Goal: Information Seeking & Learning: Learn about a topic

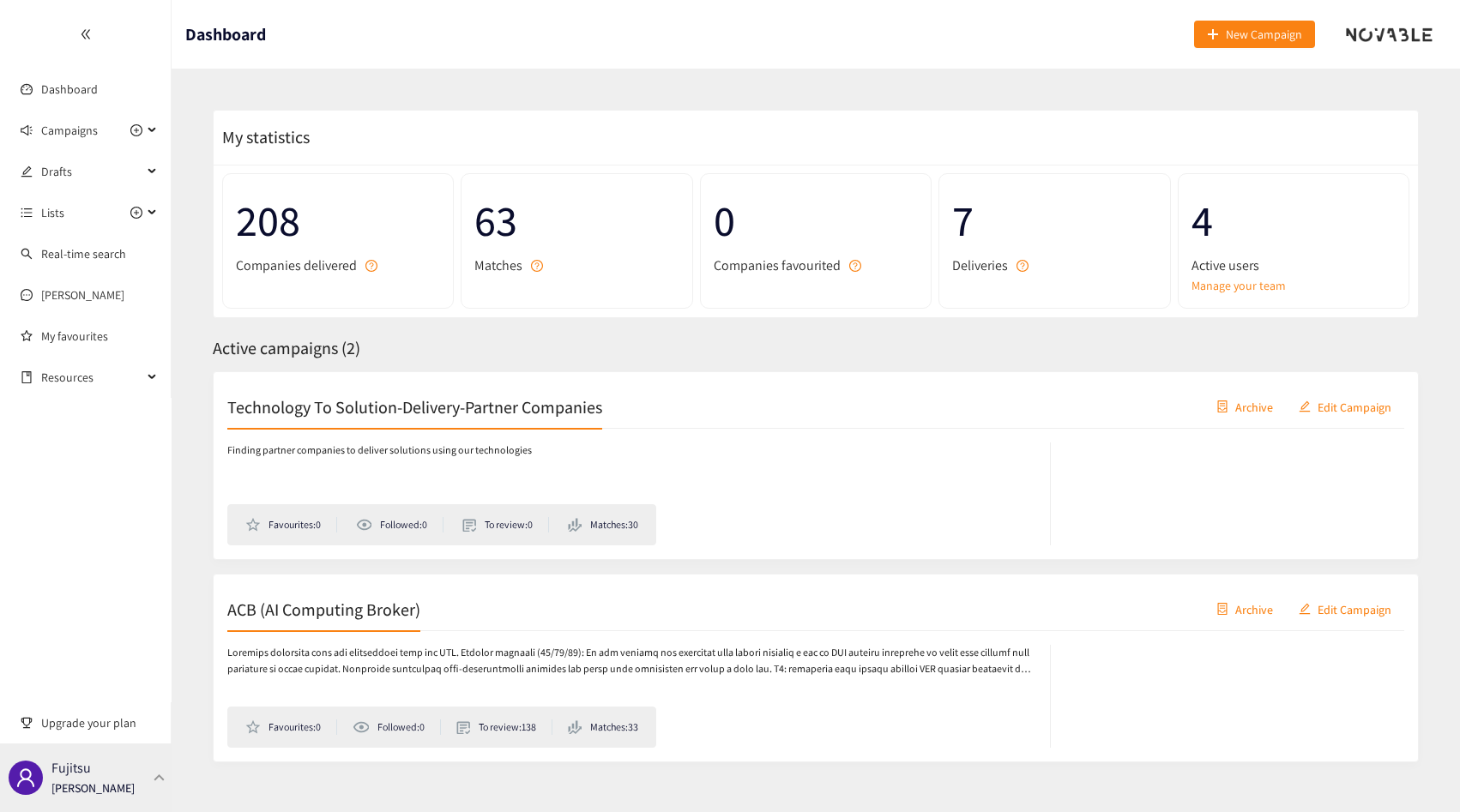
click at [95, 779] on p "[PERSON_NAME]" at bounding box center [93, 788] width 83 height 19
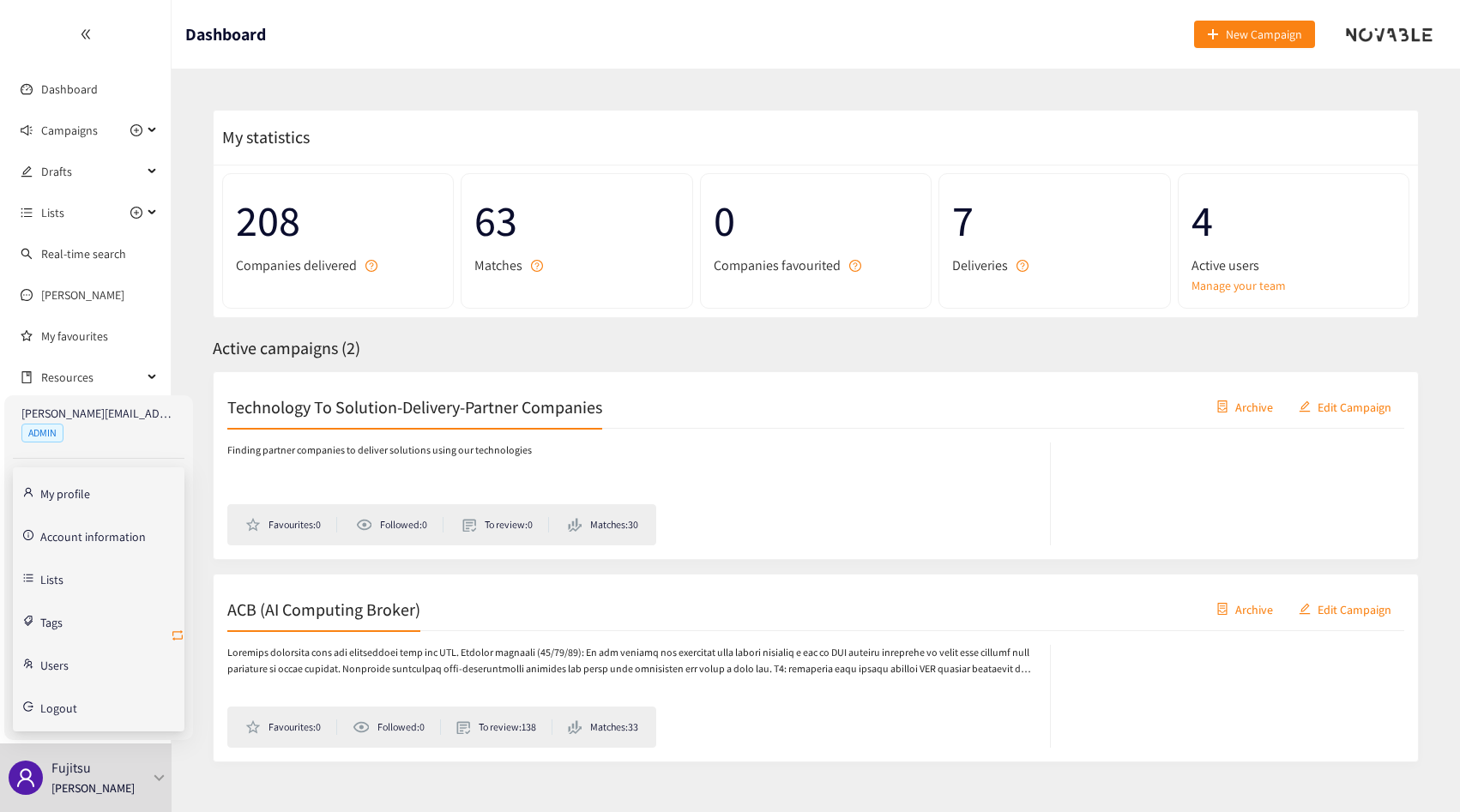
click at [174, 635] on icon "retweet" at bounding box center [177, 635] width 14 height 14
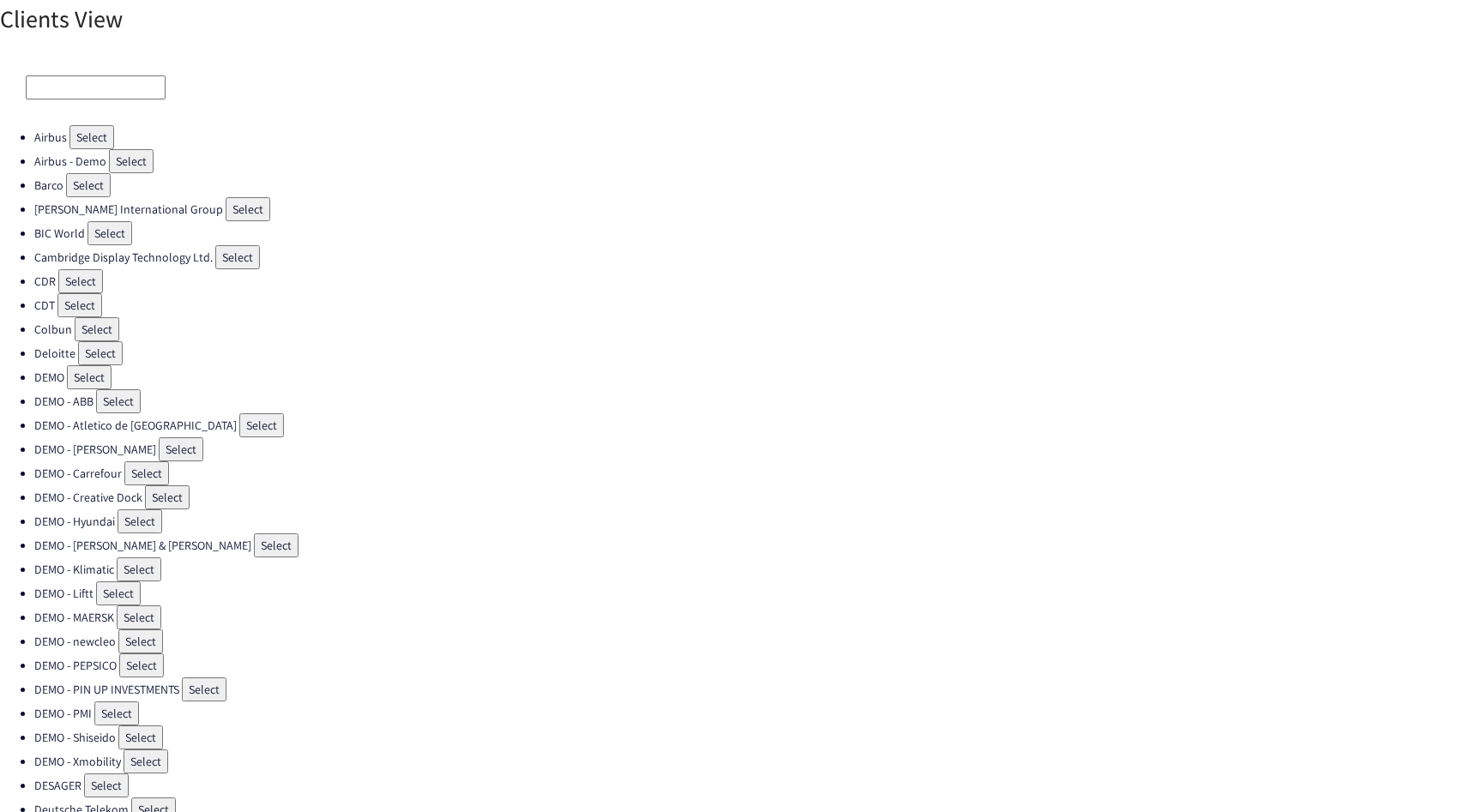
click at [77, 83] on input at bounding box center [95, 87] width 140 height 24
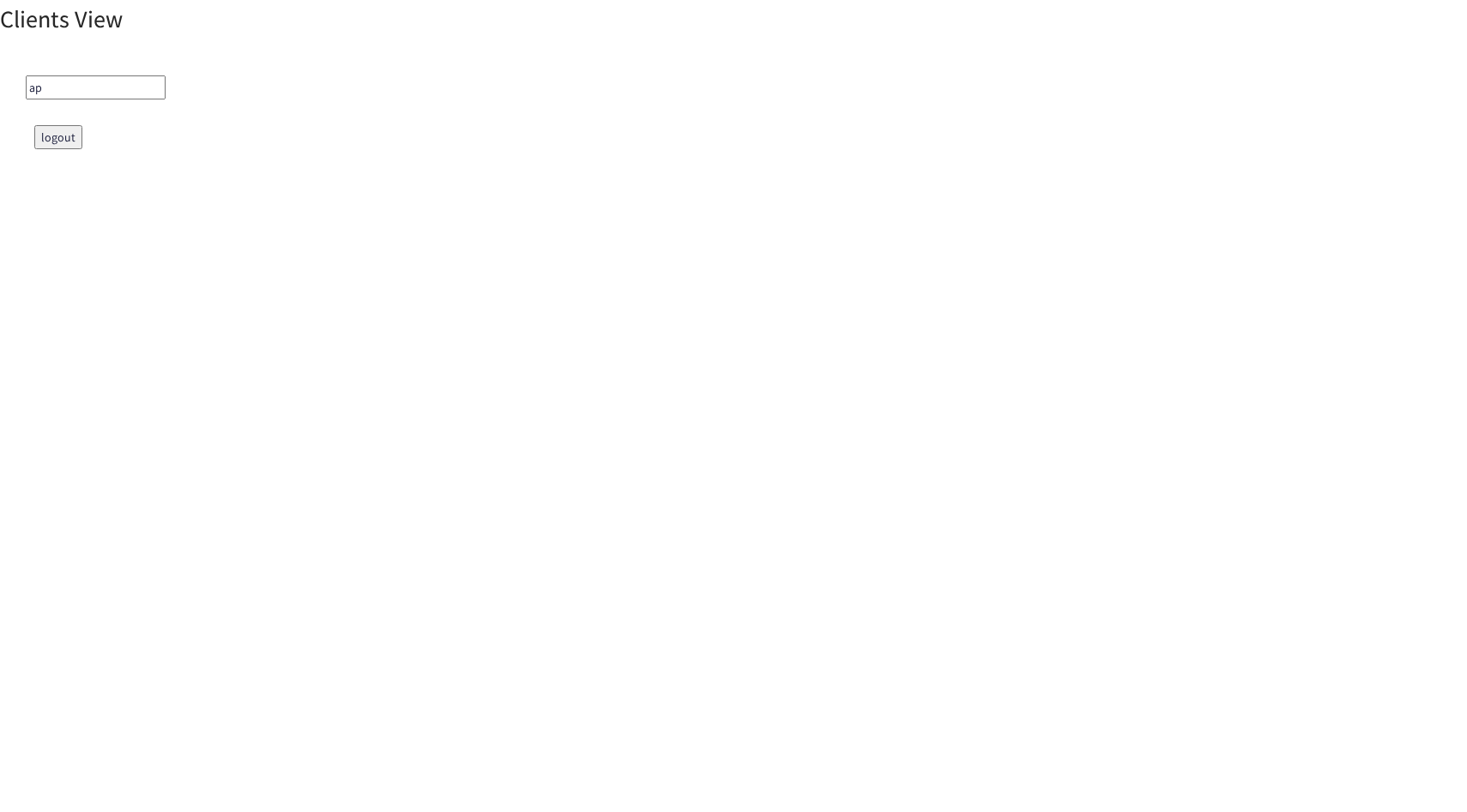
type input "a"
type input "iba"
click at [83, 130] on button "Select" at bounding box center [76, 137] width 45 height 24
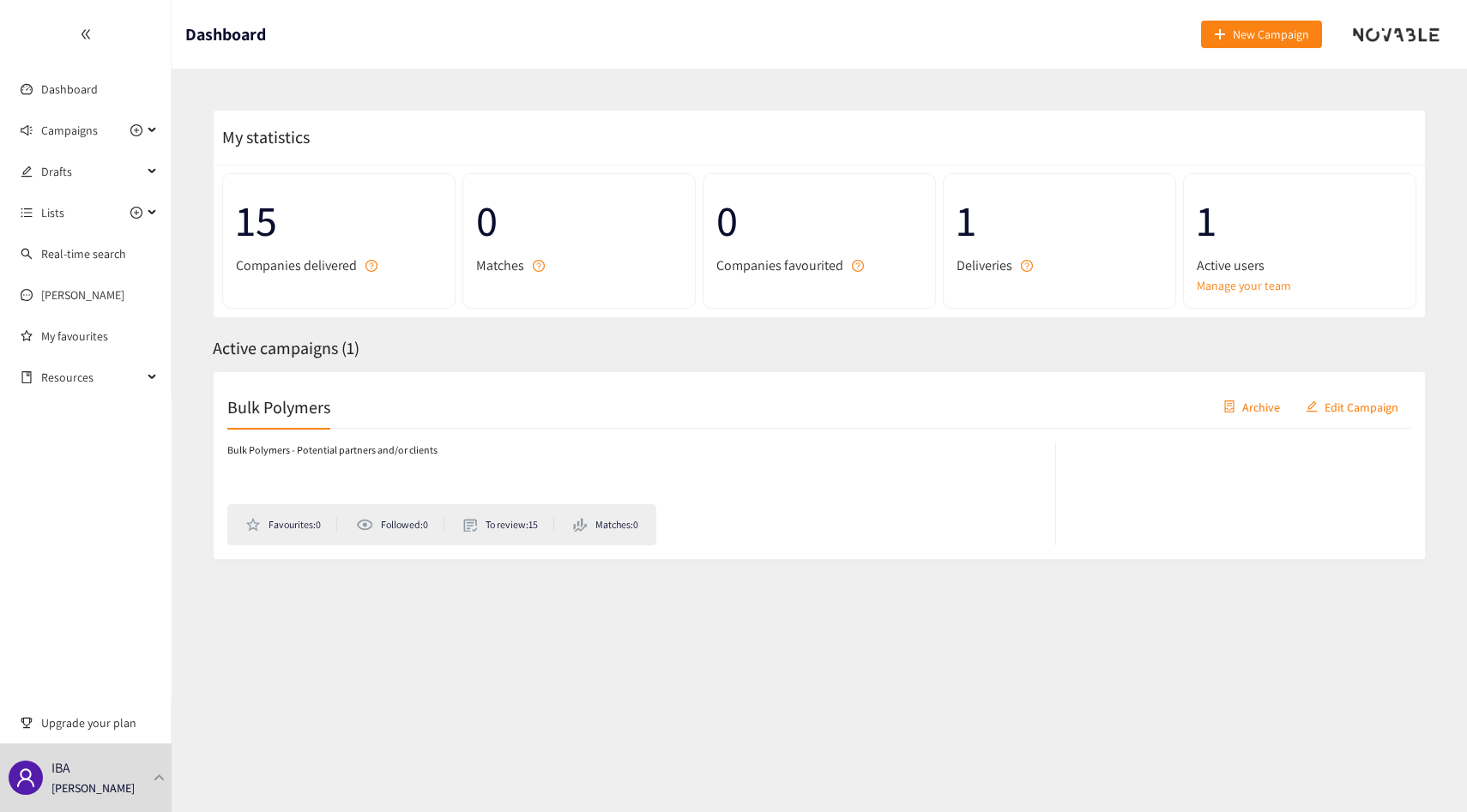
click at [462, 413] on div "Bulk Polymers Archive Edit Campaign" at bounding box center [820, 407] width 1185 height 43
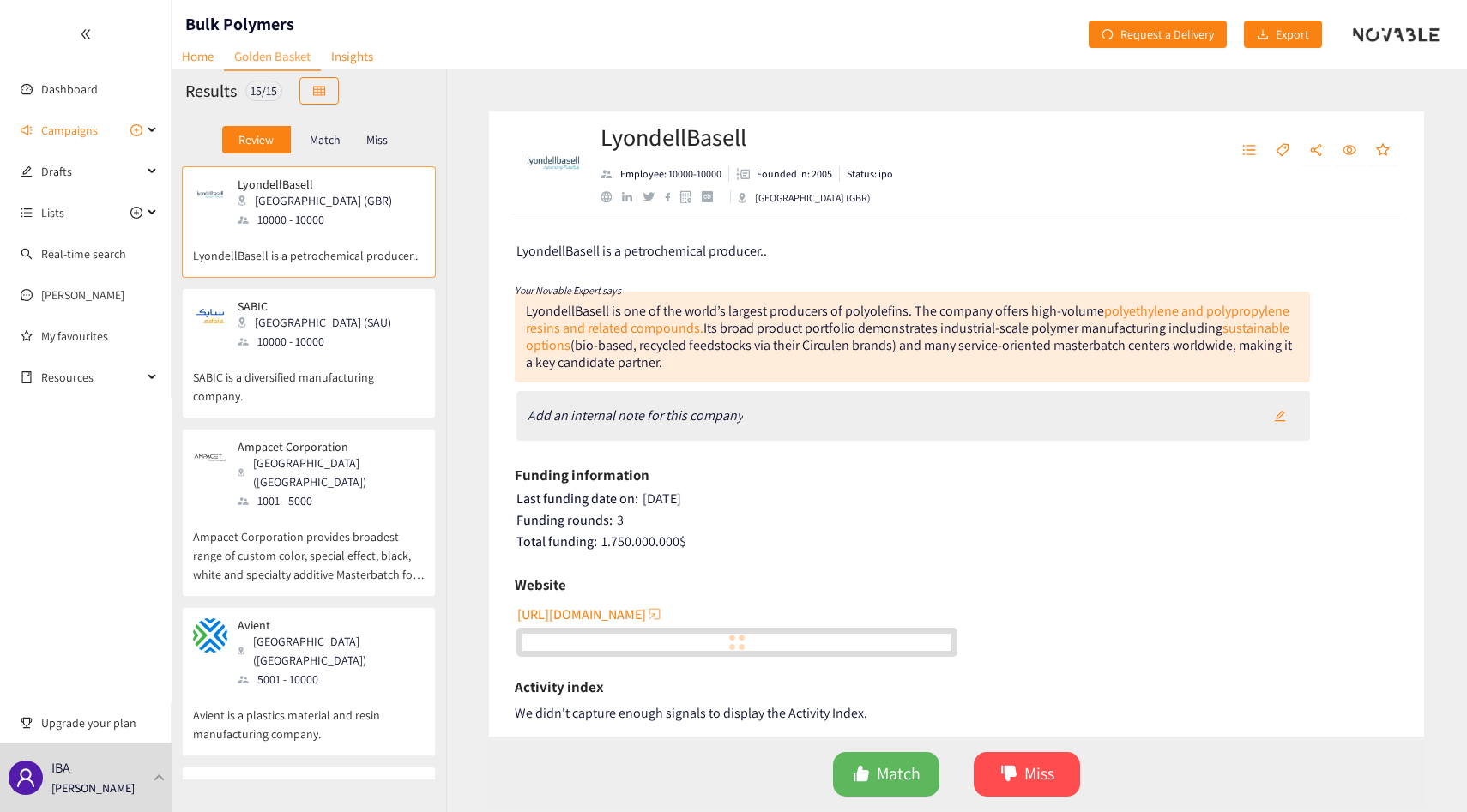
click at [351, 350] on div "SABIC Riyadh (SAU) 10000 - 10000" at bounding box center [309, 325] width 232 height 51
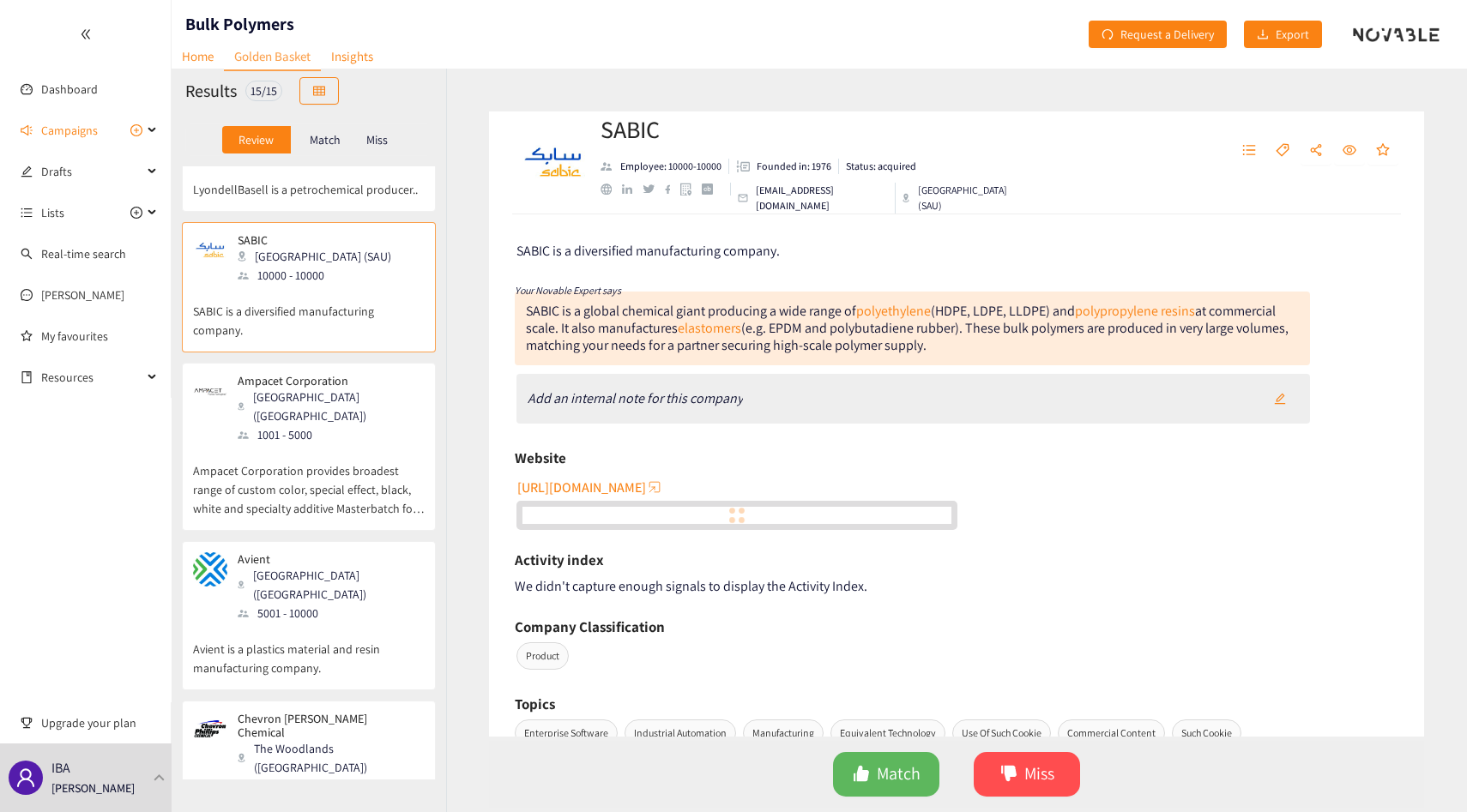
scroll to position [82, 0]
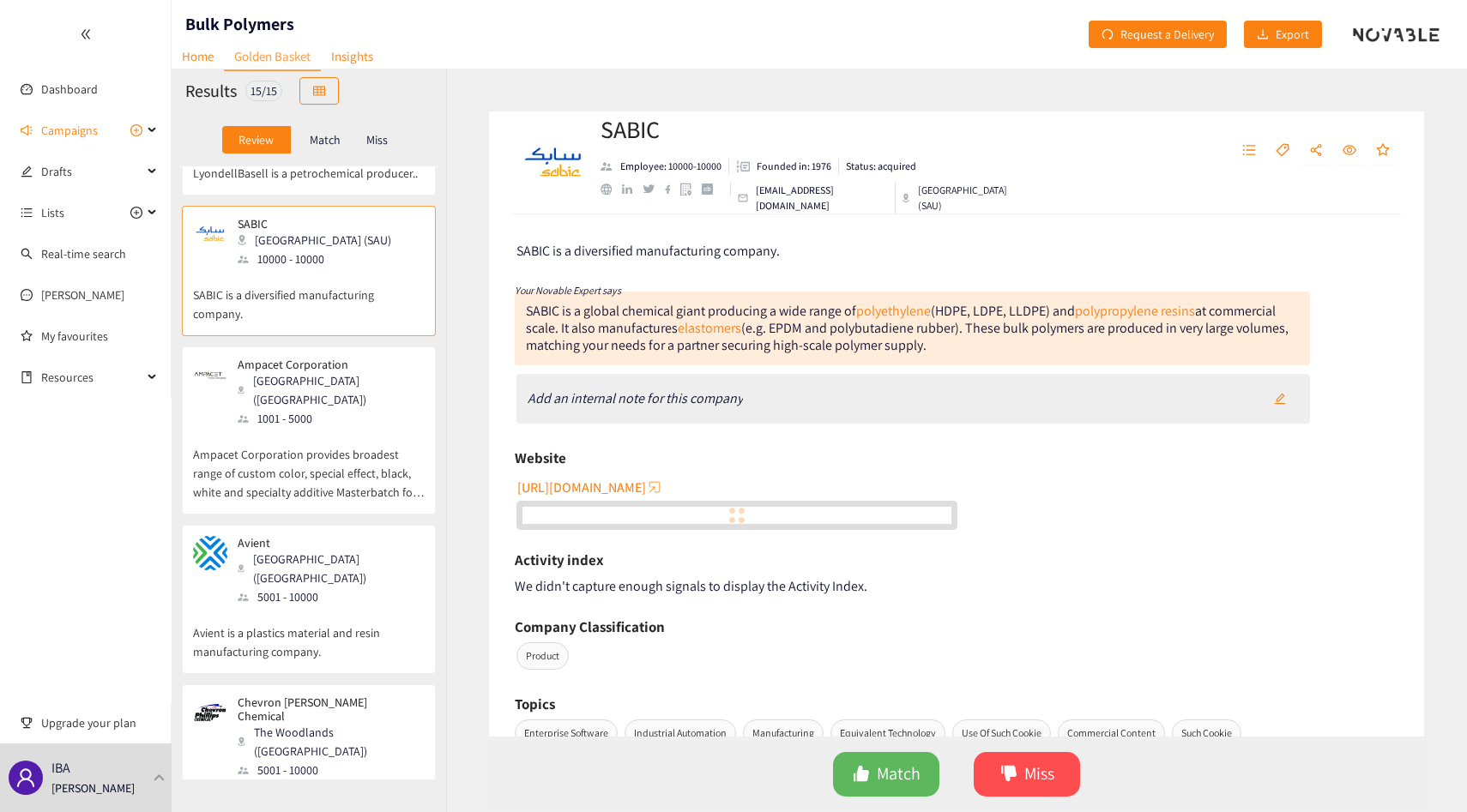
click at [347, 436] on p "Ampacet Corporation provides broadest range of custom color, special effect, bl…" at bounding box center [309, 465] width 232 height 73
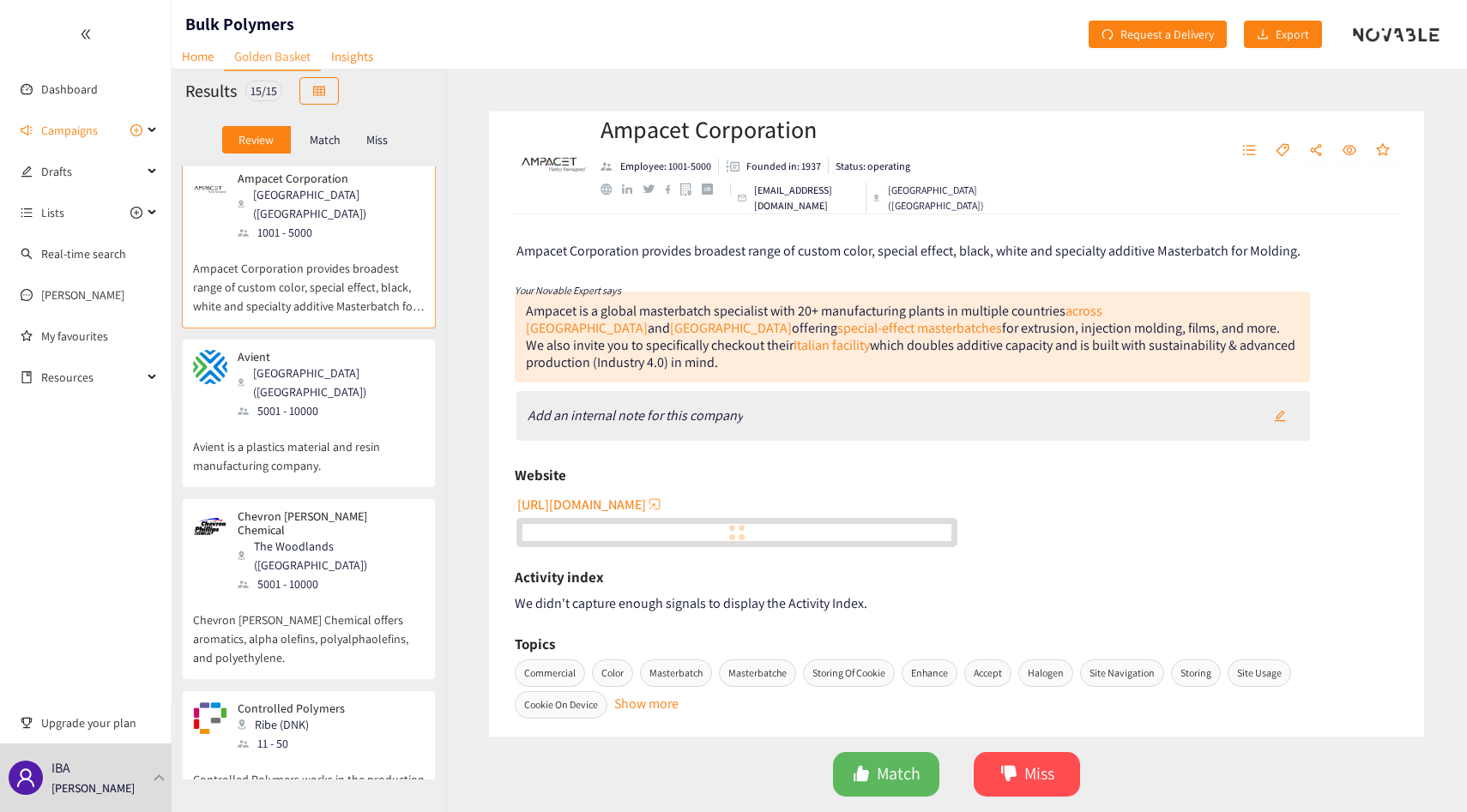
click at [347, 436] on p "Avient is a plastics material and resin manufacturing company." at bounding box center [309, 448] width 232 height 55
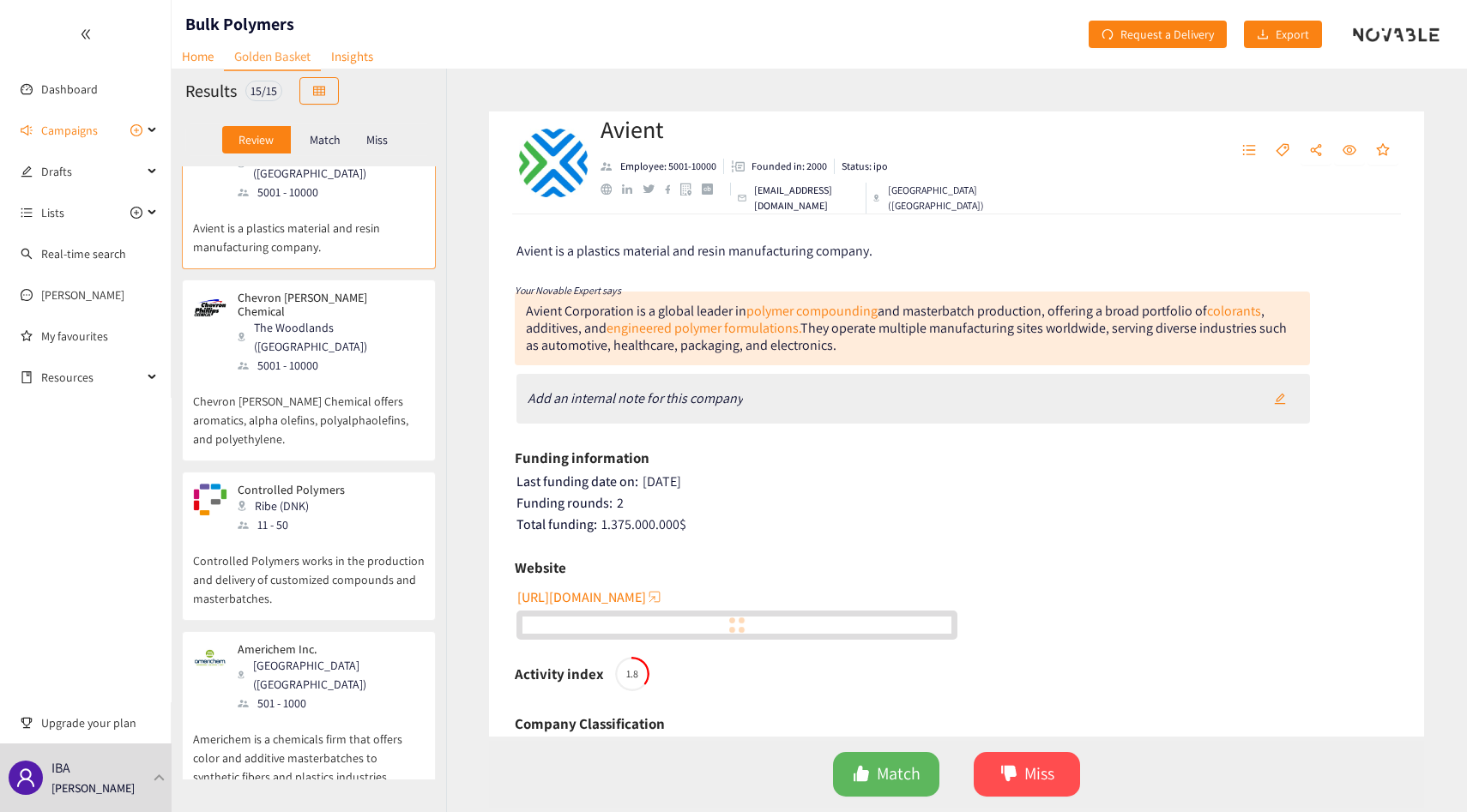
scroll to position [490, 0]
click at [331, 531] on p "Controlled Polymers works in the production and delivery of customized compound…" at bounding box center [309, 567] width 232 height 73
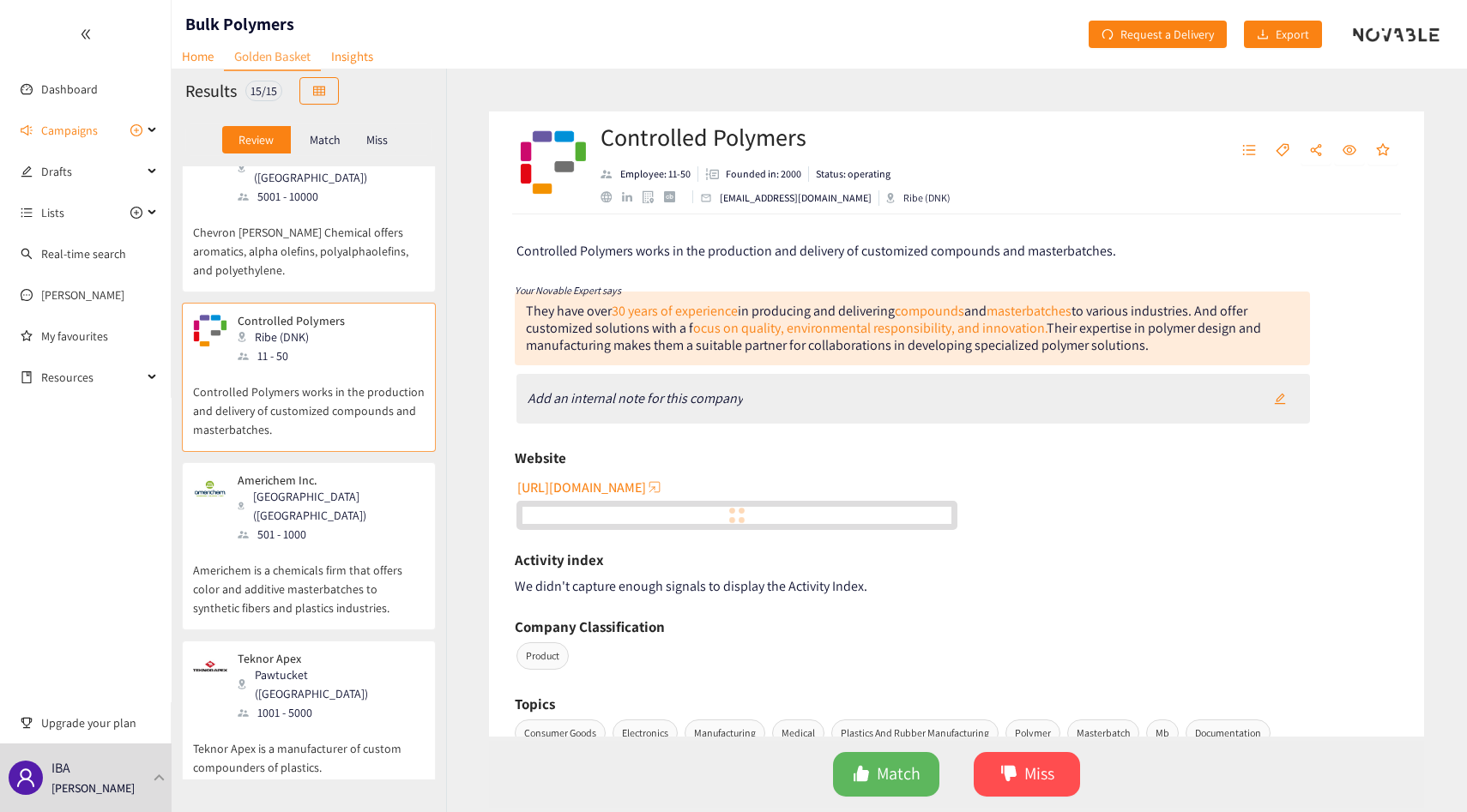
scroll to position [657, 0]
click at [331, 543] on p "Americhem is a chemicals firm that offers color and additive masterbatches to s…" at bounding box center [309, 579] width 232 height 73
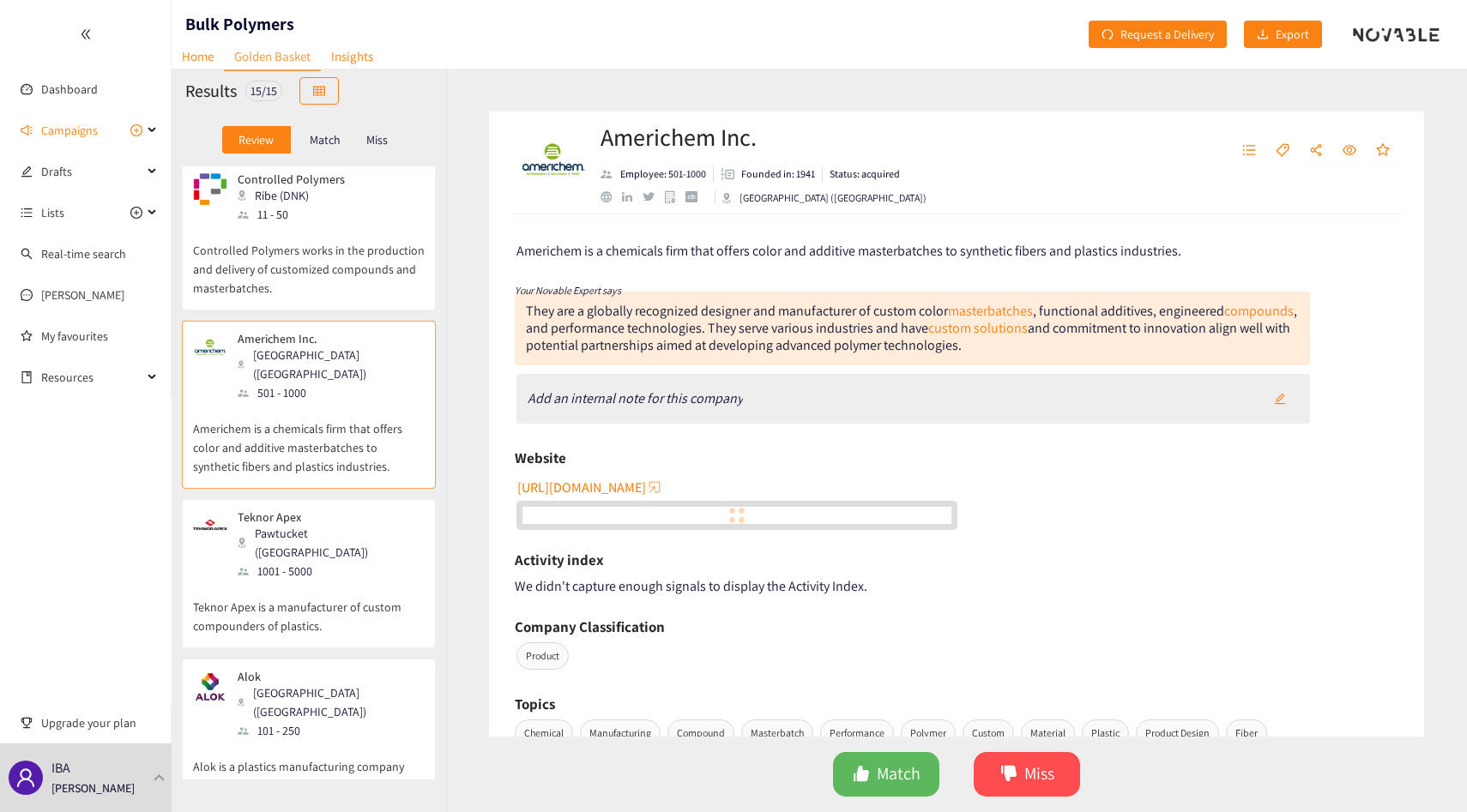
click at [331, 581] on p "Teknor Apex is a manufacturer of custom compounders of plastics." at bounding box center [309, 609] width 232 height 55
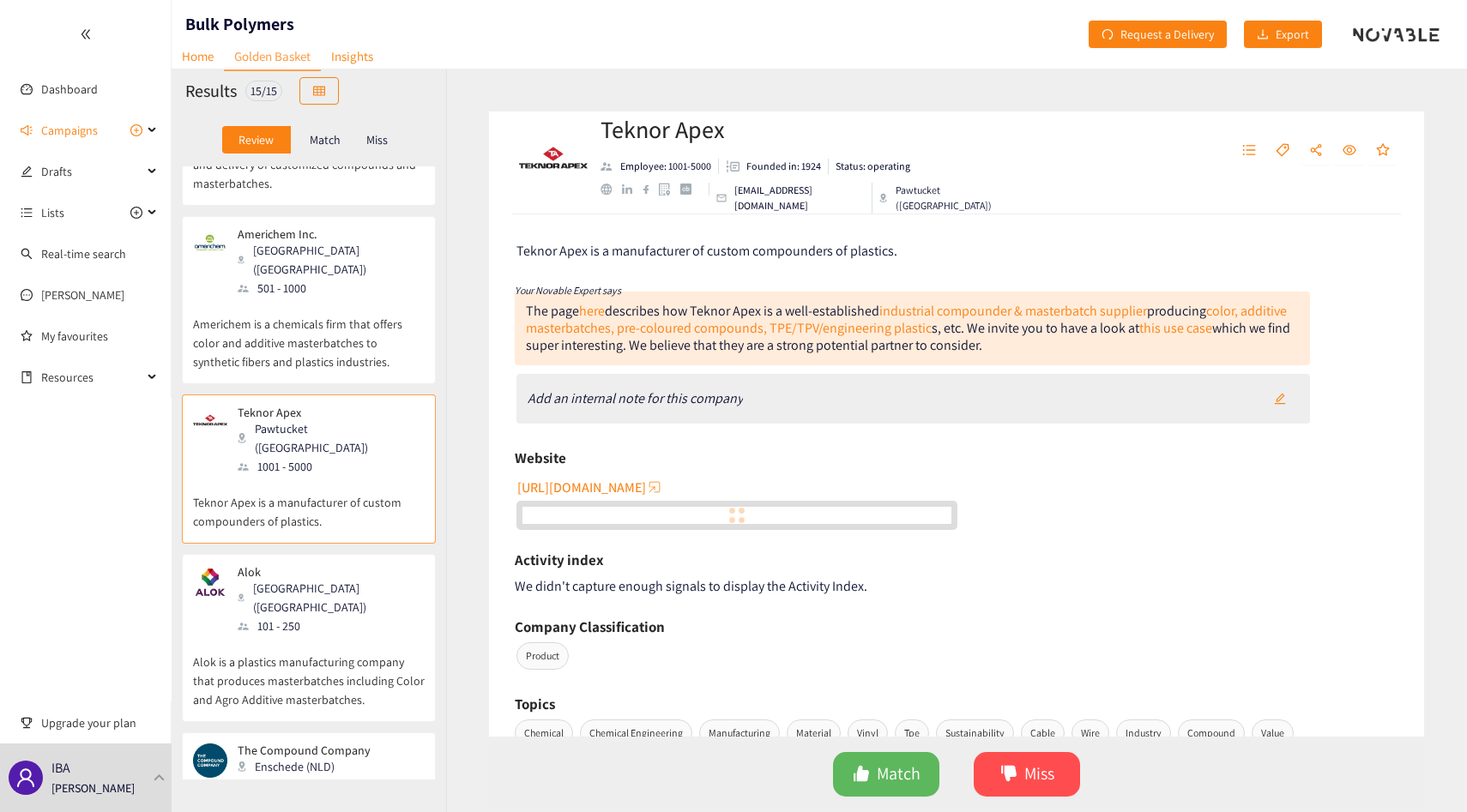
click at [331, 636] on p "Alok is a plastics manufacturing company that produces masterbatches including …" at bounding box center [309, 673] width 232 height 73
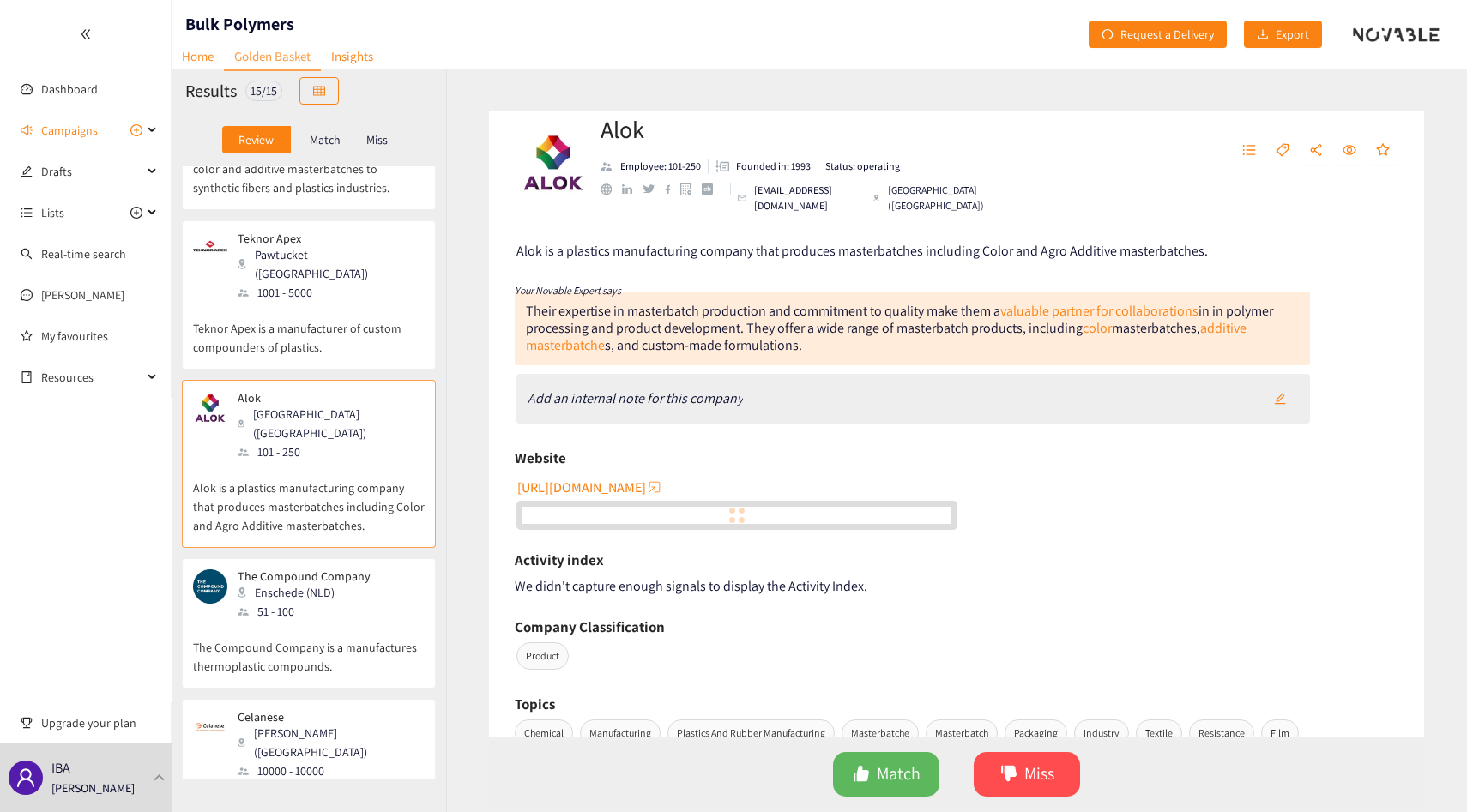
click at [331, 621] on p "The Compound Company is a manufactures thermoplastic compounds." at bounding box center [309, 649] width 232 height 55
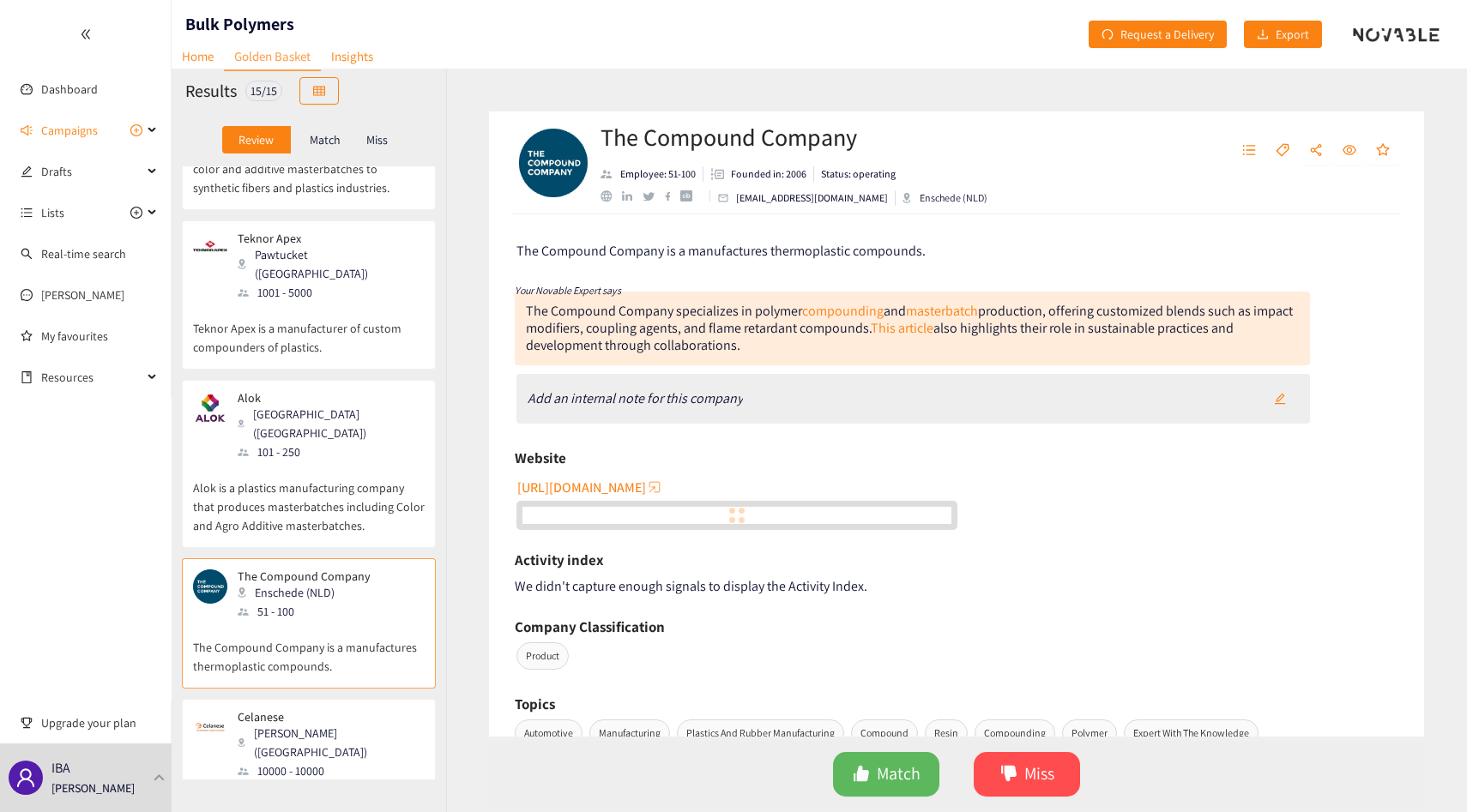
scroll to position [1238, 0]
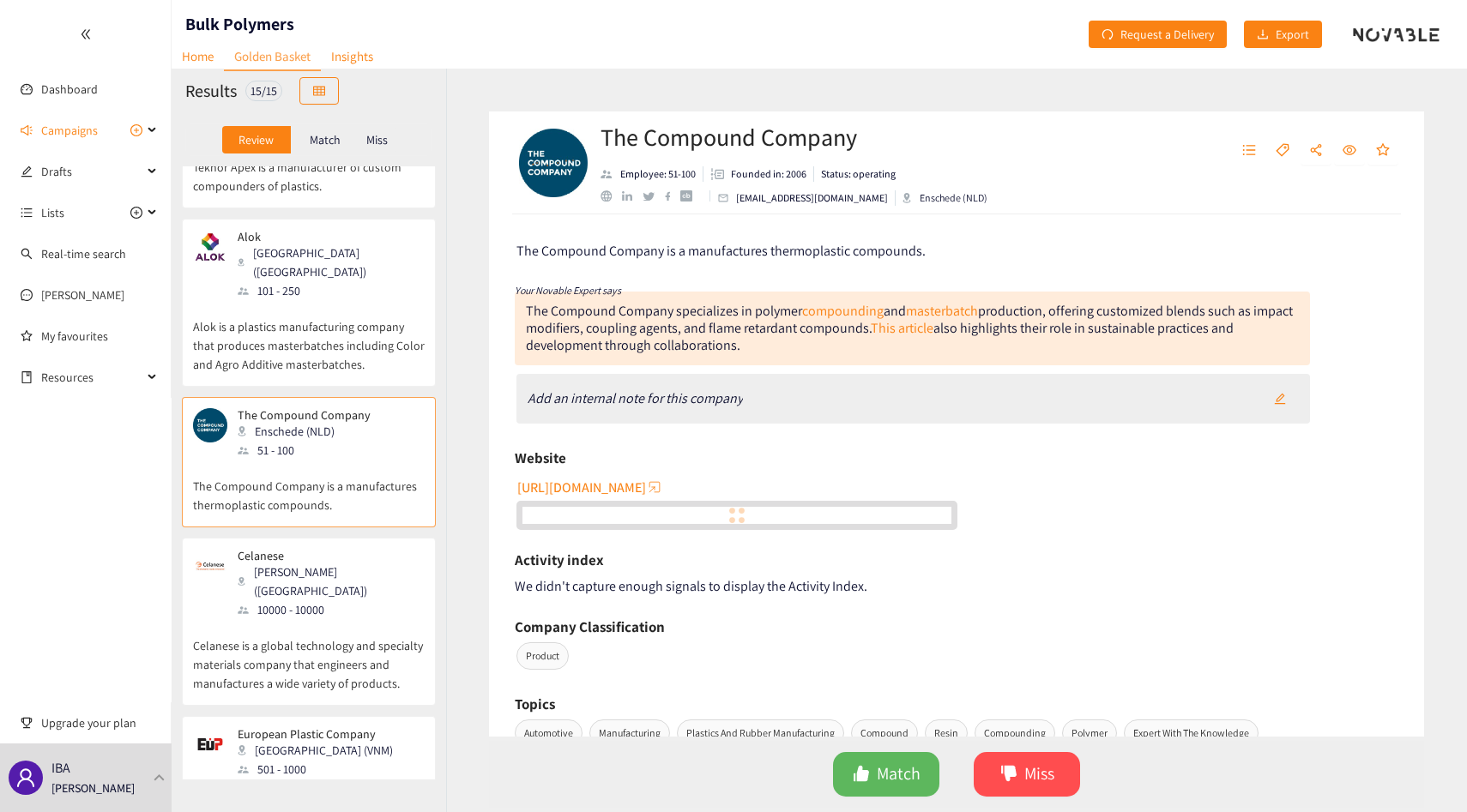
click at [331, 620] on p "Celanese is a global technology and specialty materials company that engineers …" at bounding box center [309, 656] width 232 height 73
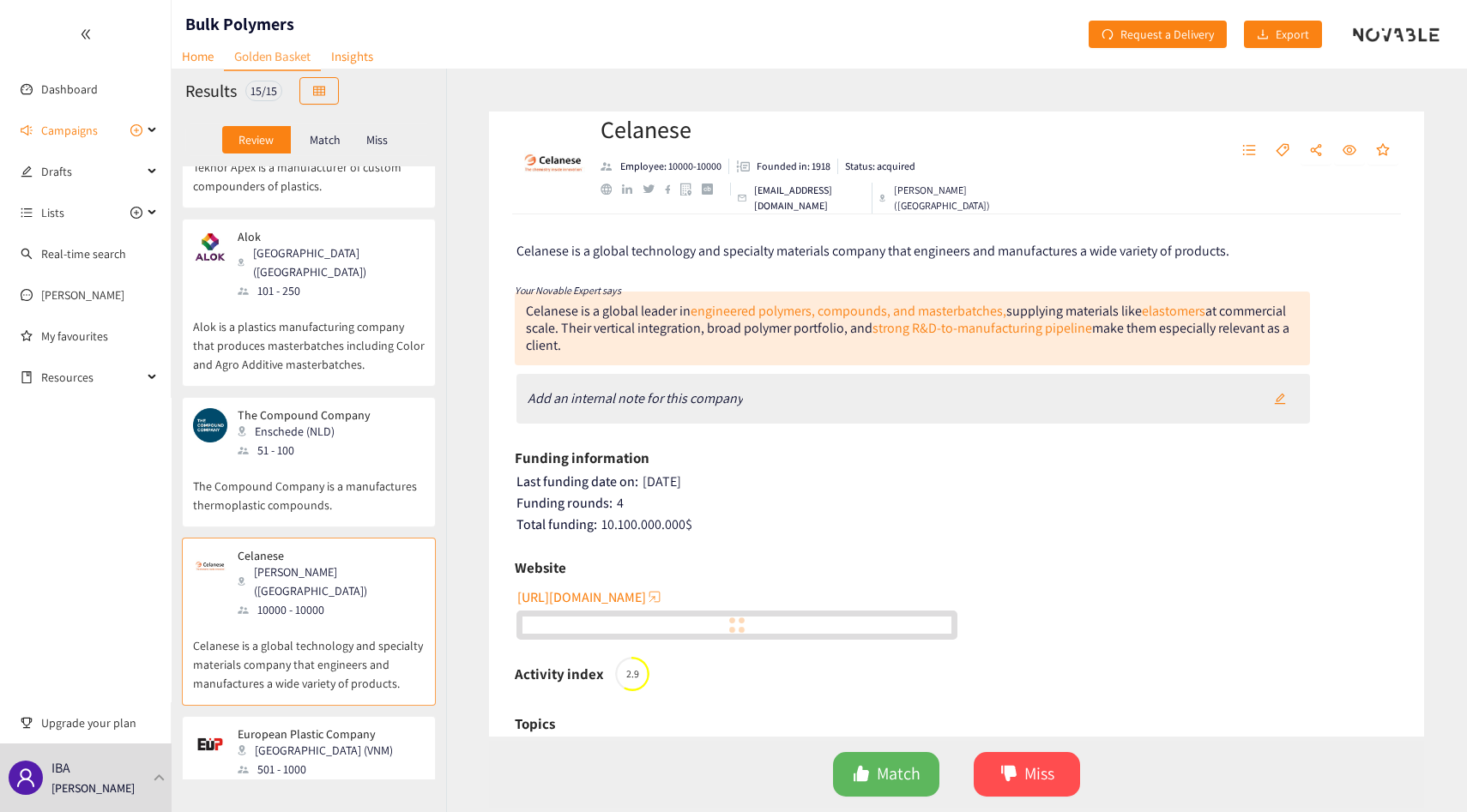
click at [333, 741] on div "Hanoi (VNM)" at bounding box center [320, 751] width 166 height 19
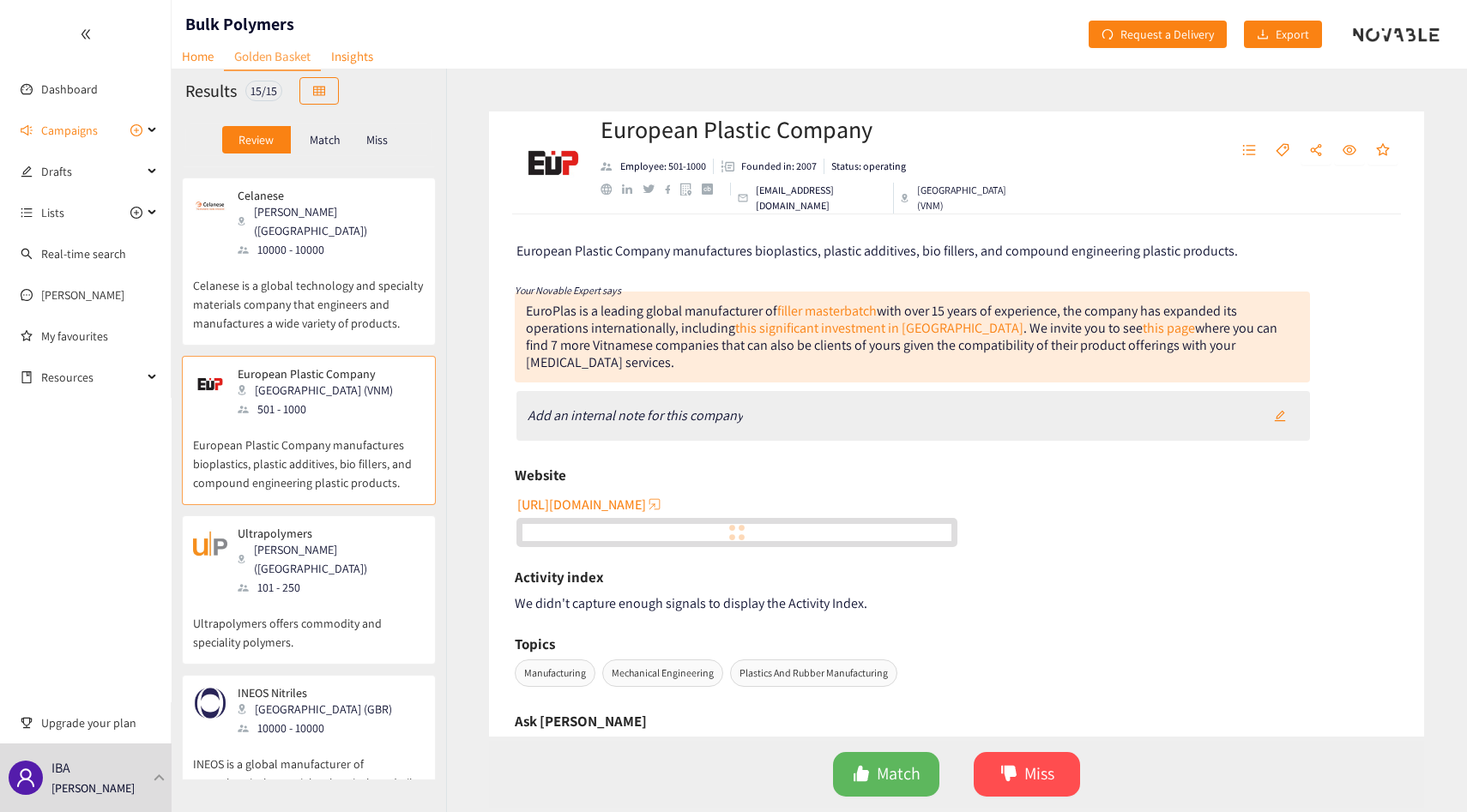
scroll to position [1629, 0]
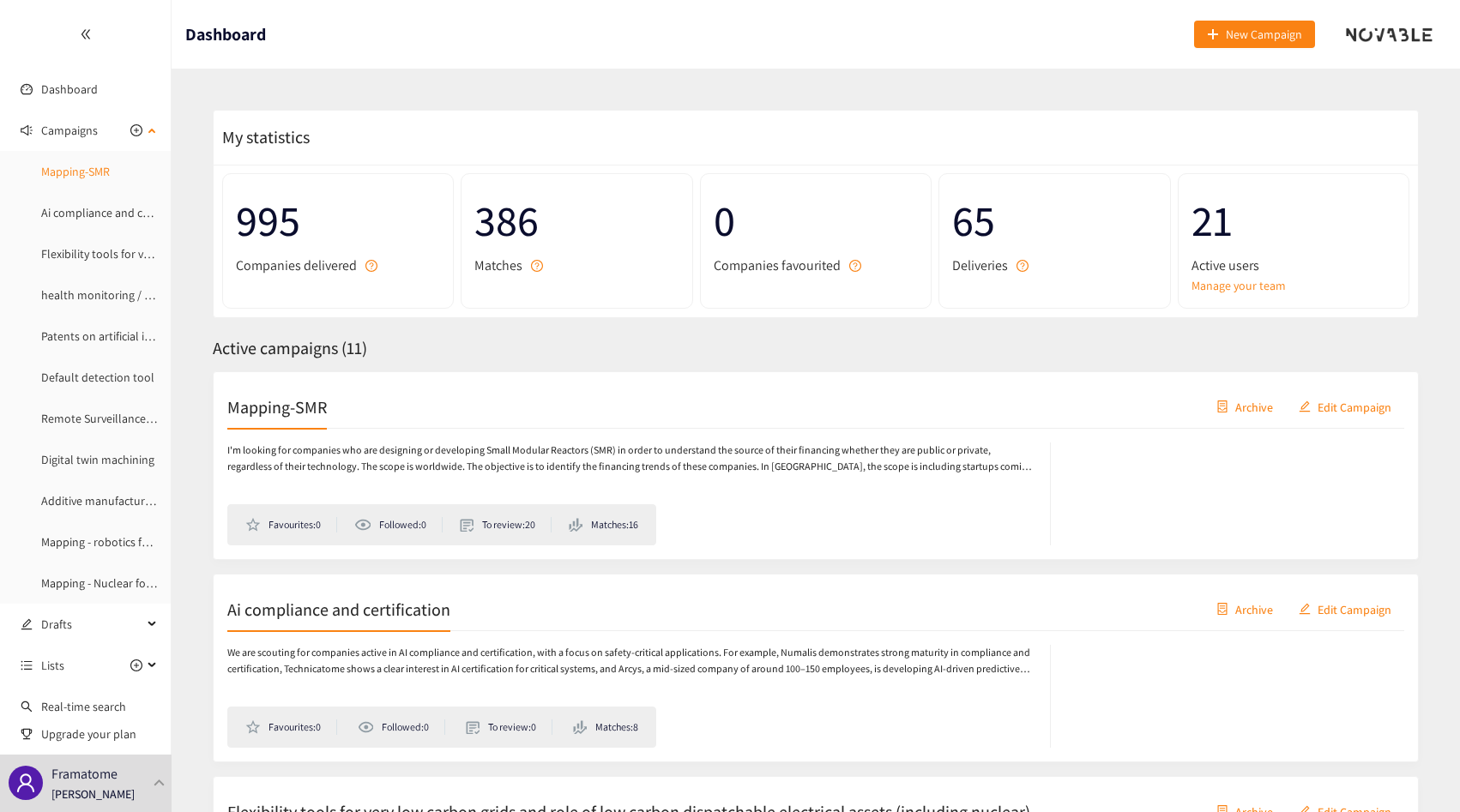
click at [70, 168] on link "Mapping-SMR" at bounding box center [75, 171] width 69 height 16
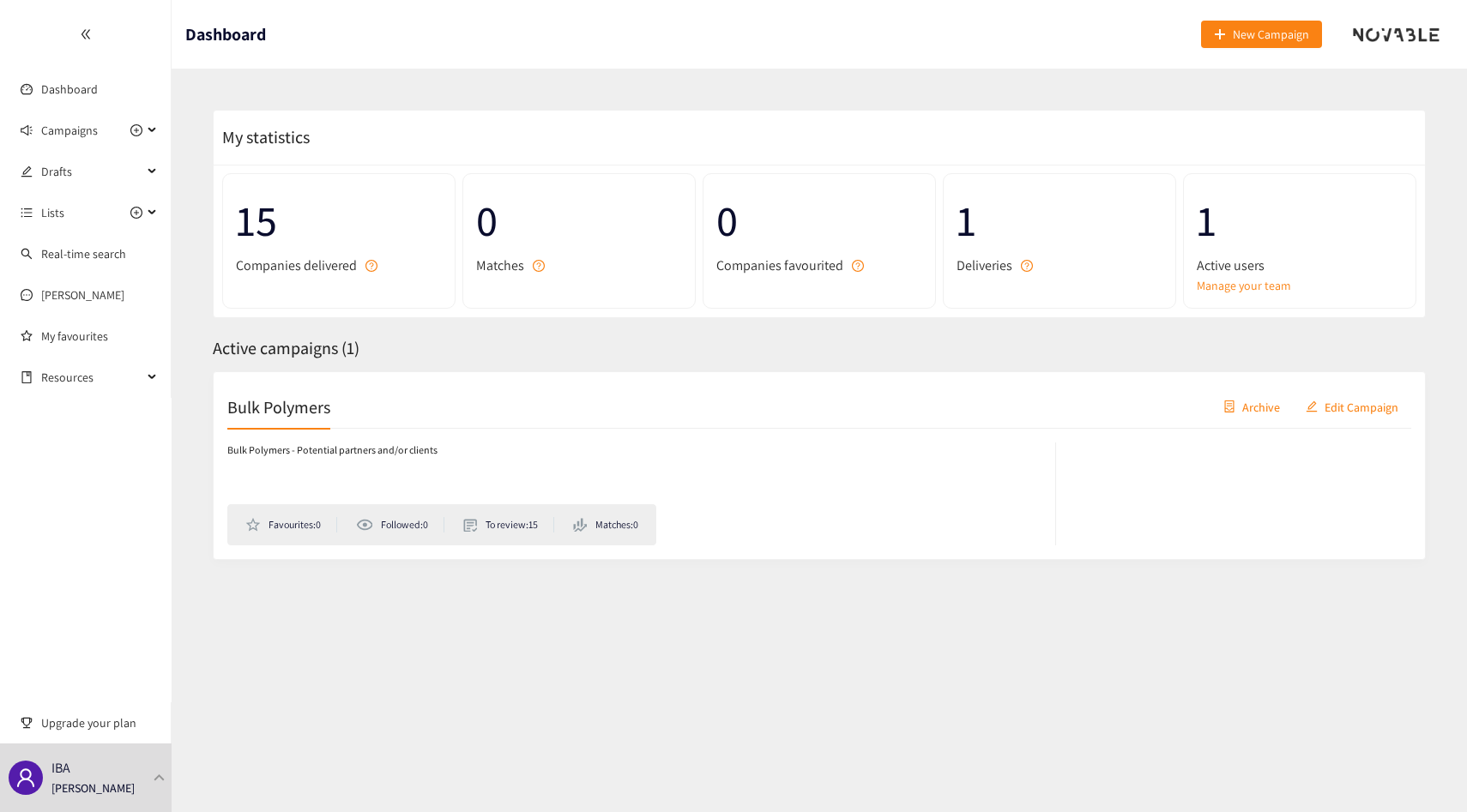
click at [370, 421] on div "Bulk Polymers Archive Edit Campaign" at bounding box center [820, 407] width 1185 height 43
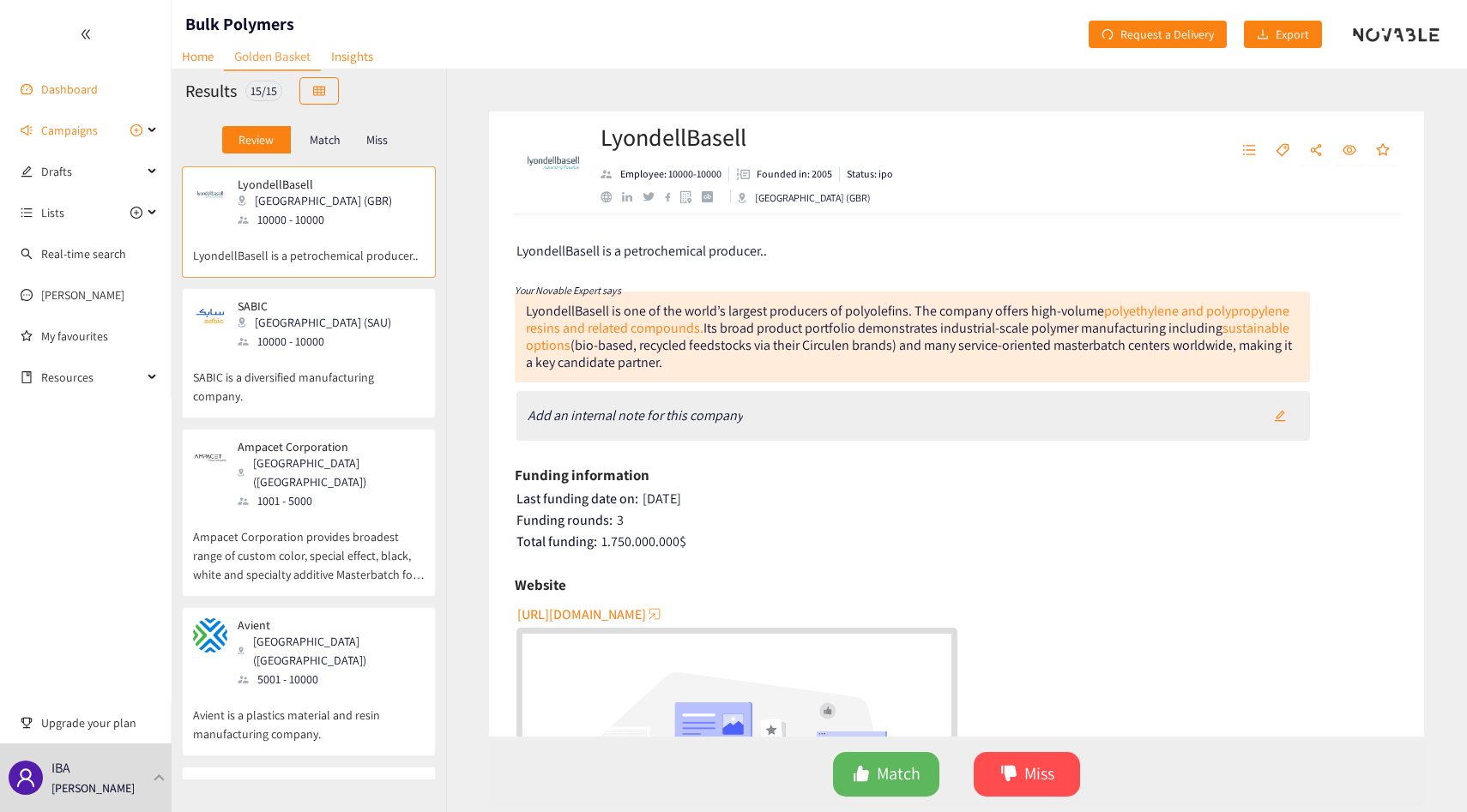
click at [98, 88] on link "Dashboard" at bounding box center [70, 89] width 57 height 16
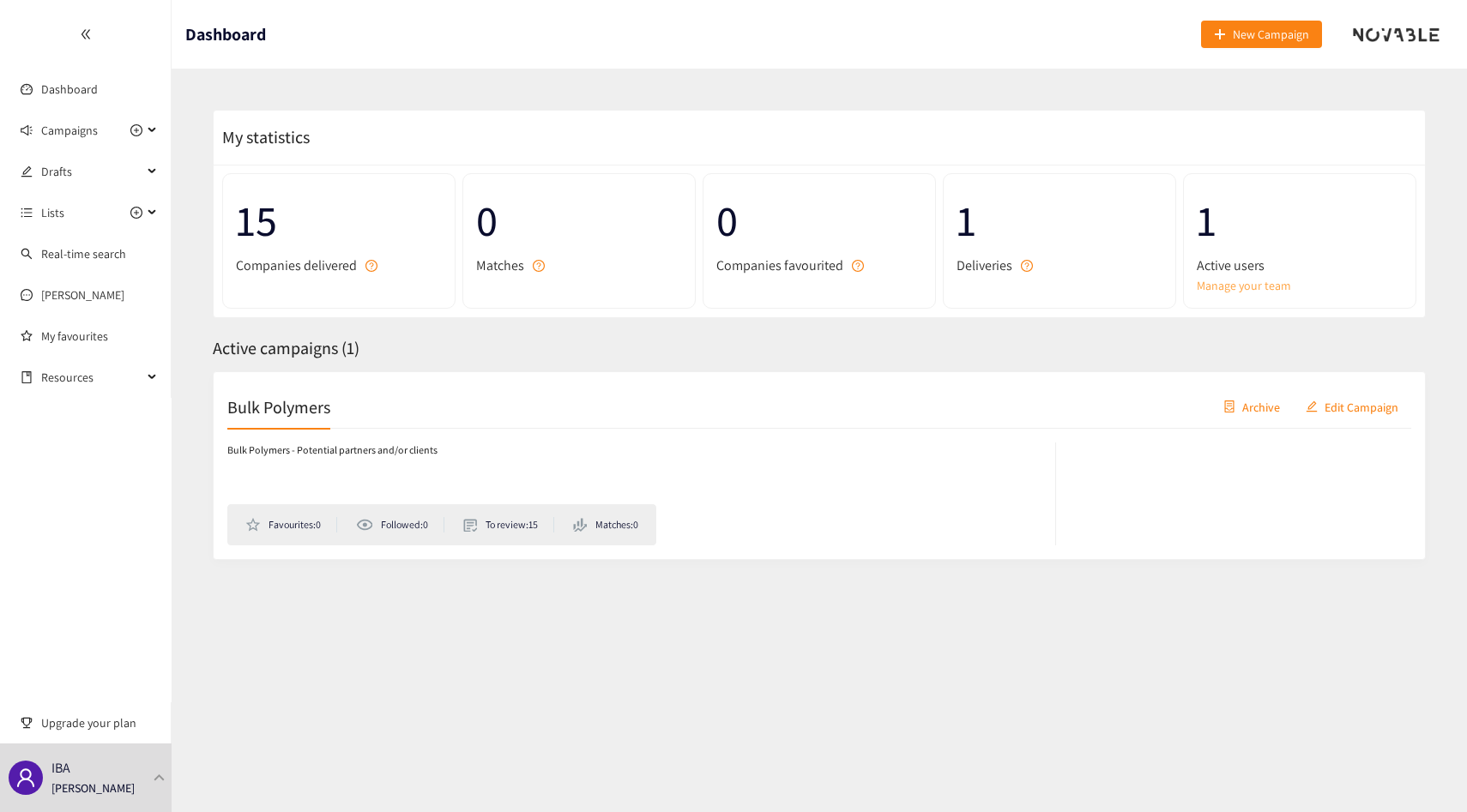
click at [1239, 290] on link "Manage your team" at bounding box center [1300, 285] width 206 height 19
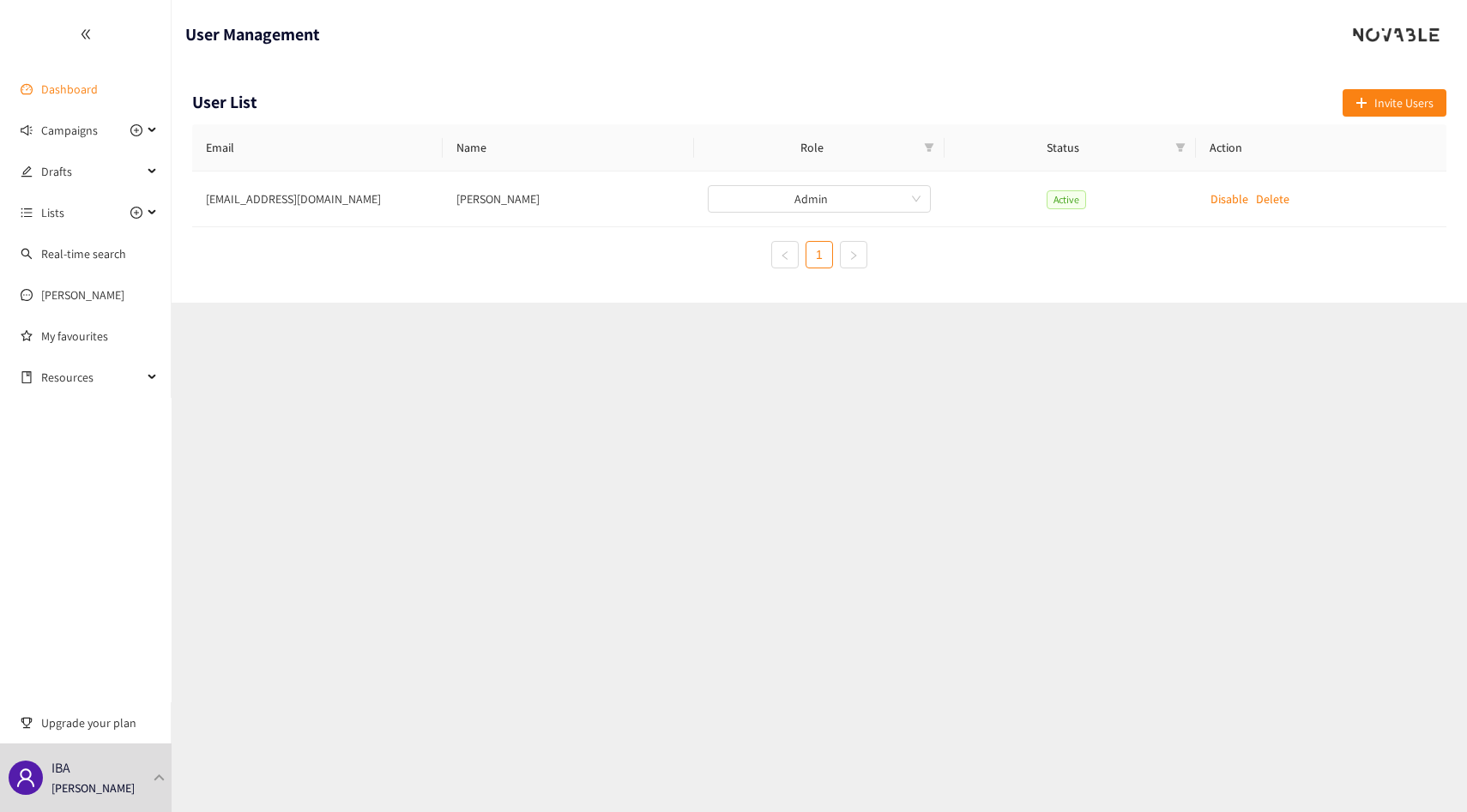
click at [74, 89] on link "Dashboard" at bounding box center [70, 89] width 57 height 16
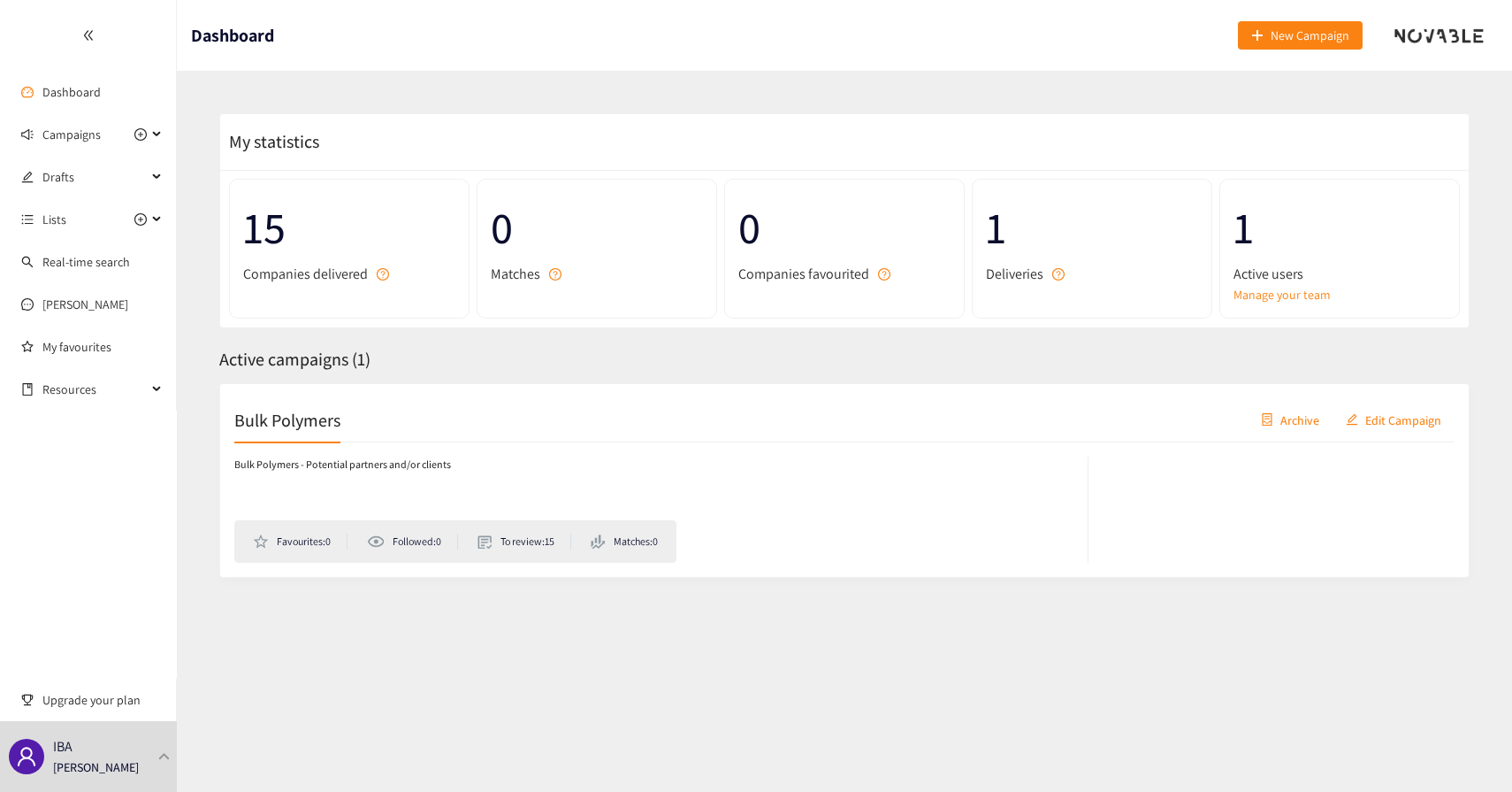
click at [590, 402] on div "Bulk Polymers Archive Edit Campaign" at bounding box center [845, 420] width 1221 height 44
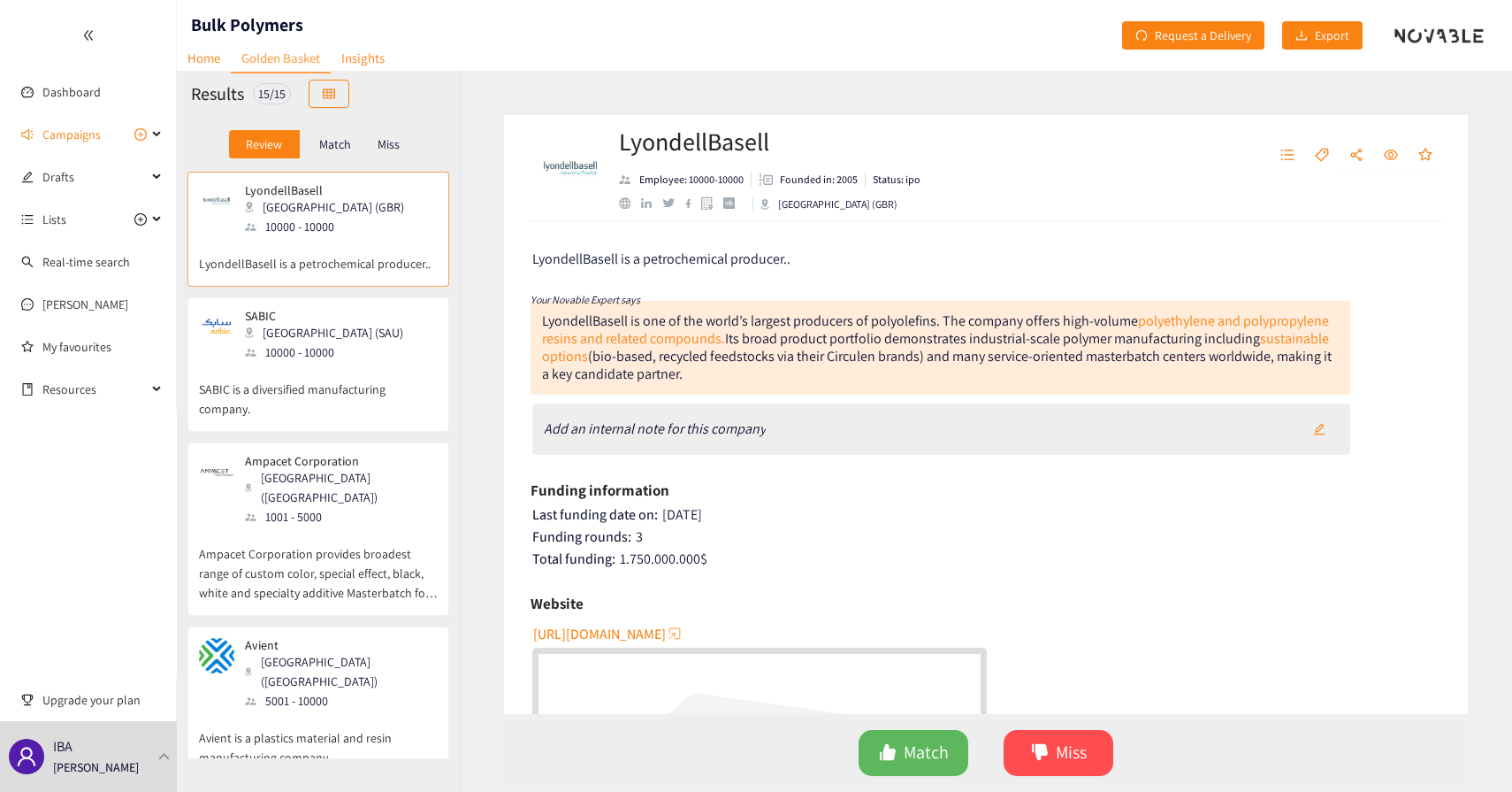
click at [98, 41] on div at bounding box center [88, 35] width 176 height 71
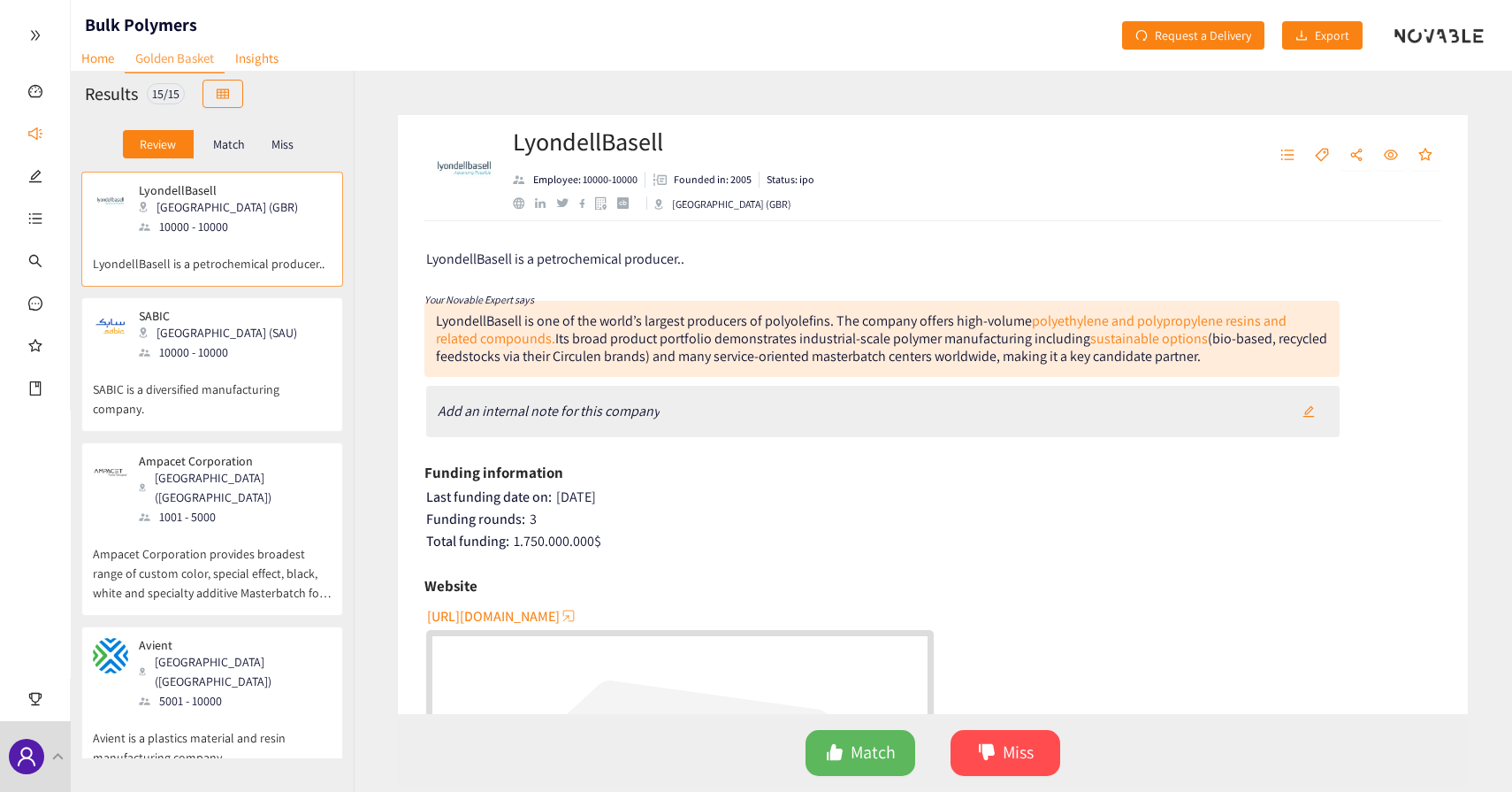
click at [193, 338] on div "Riyadh (SAU)" at bounding box center [223, 333] width 169 height 20
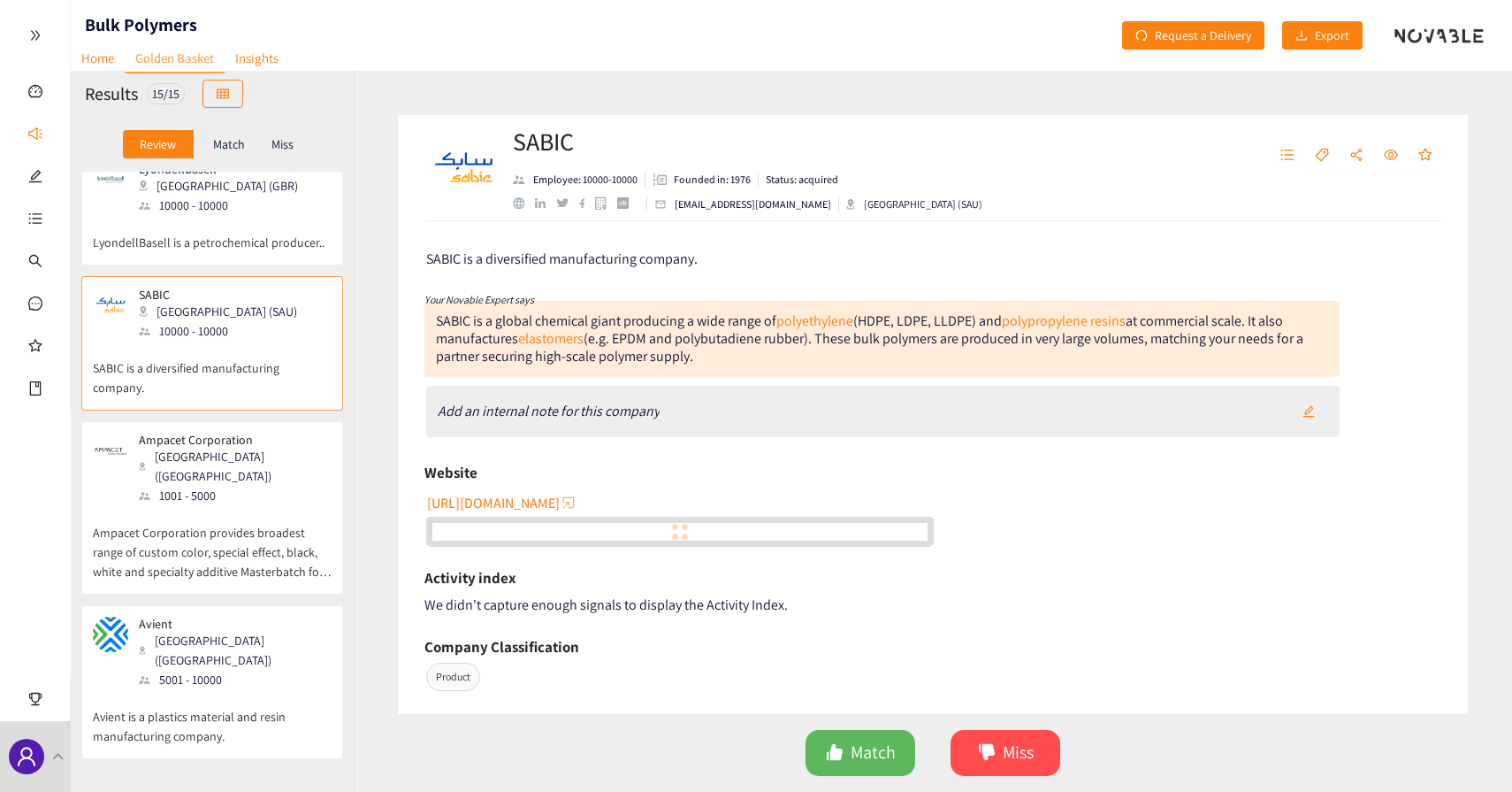
scroll to position [23, 0]
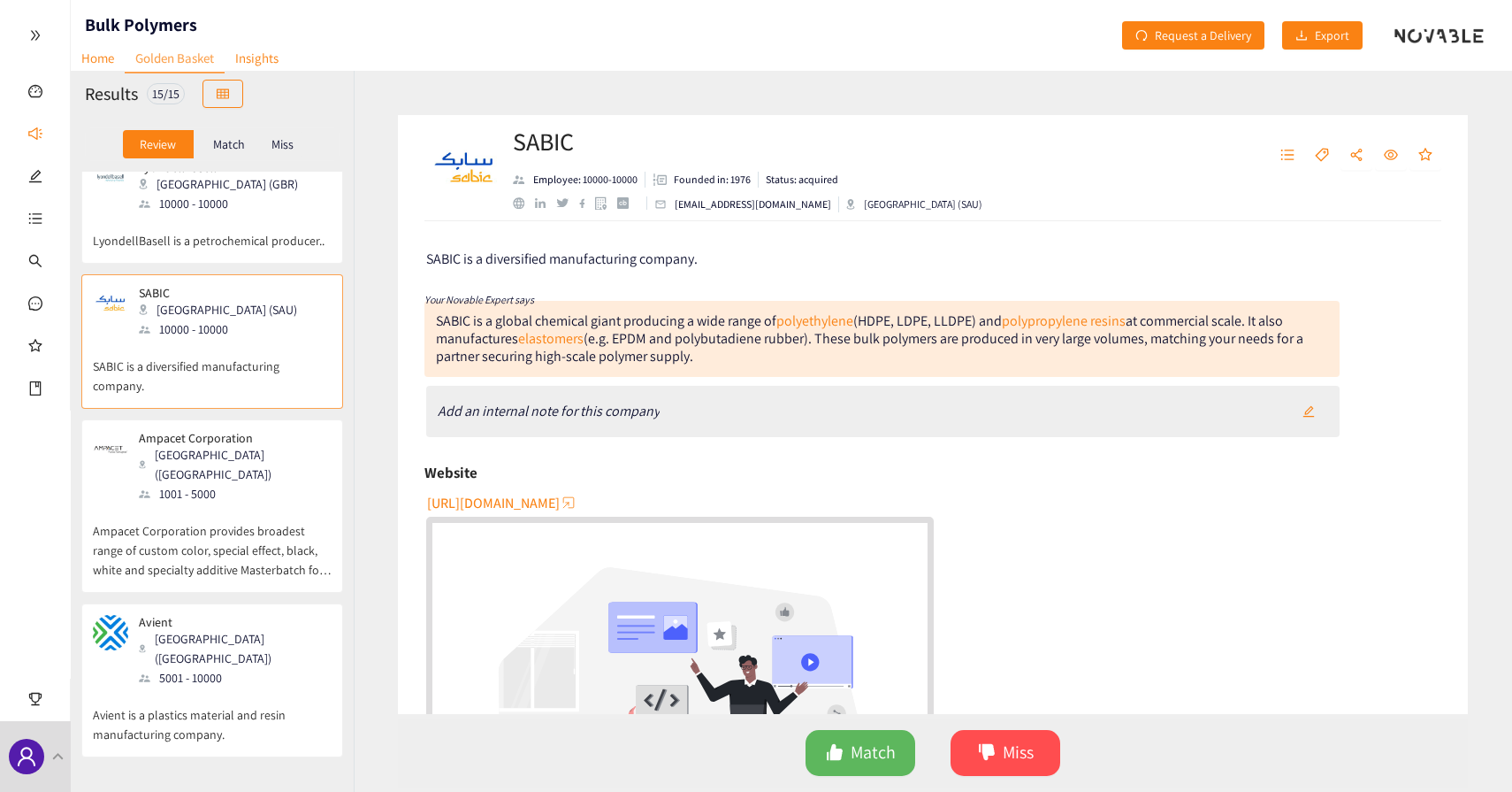
click at [215, 515] on p "Ampacet Corporation provides broadest range of custom color, special effect, bl…" at bounding box center [212, 542] width 239 height 76
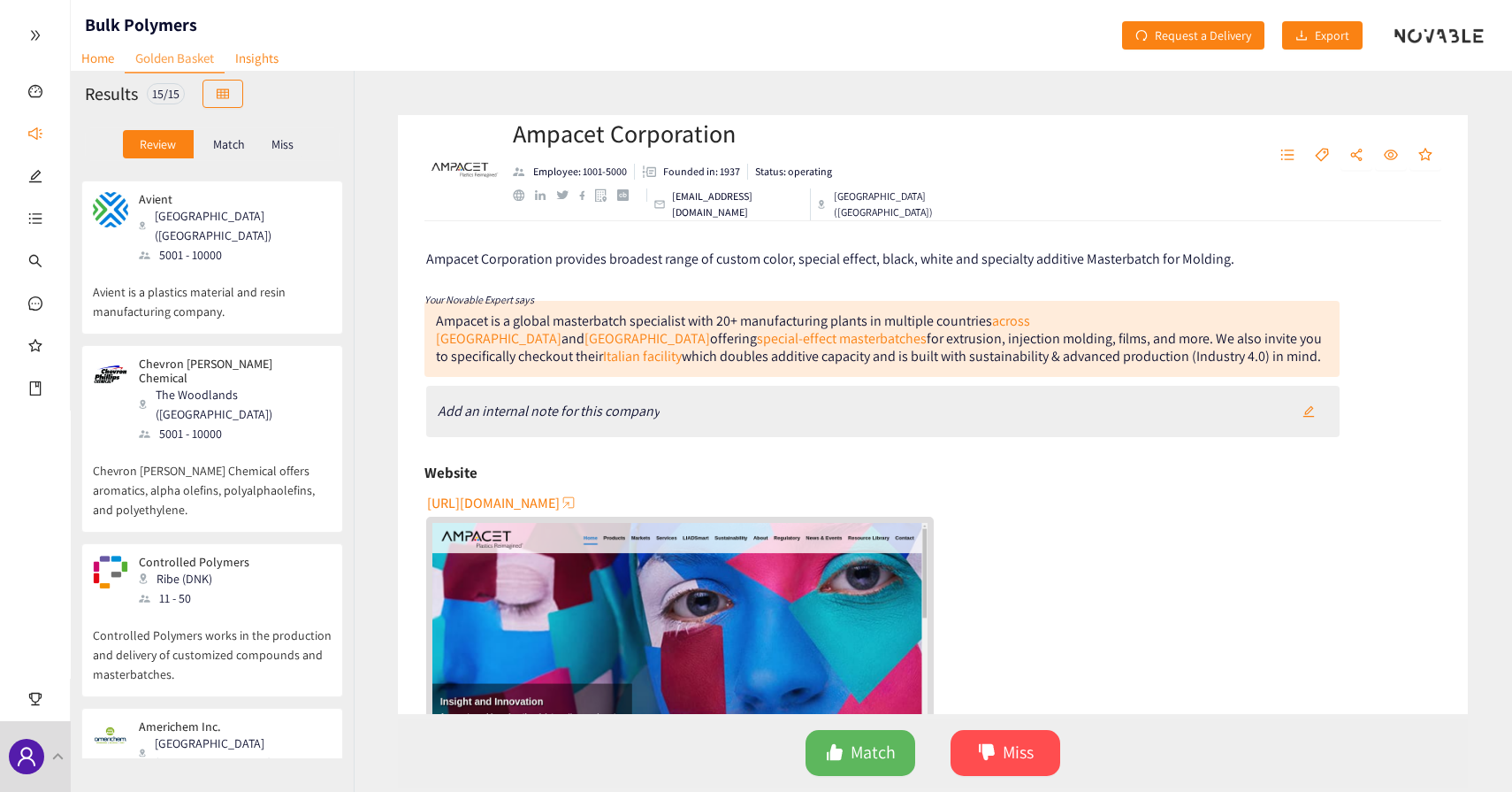
scroll to position [477, 0]
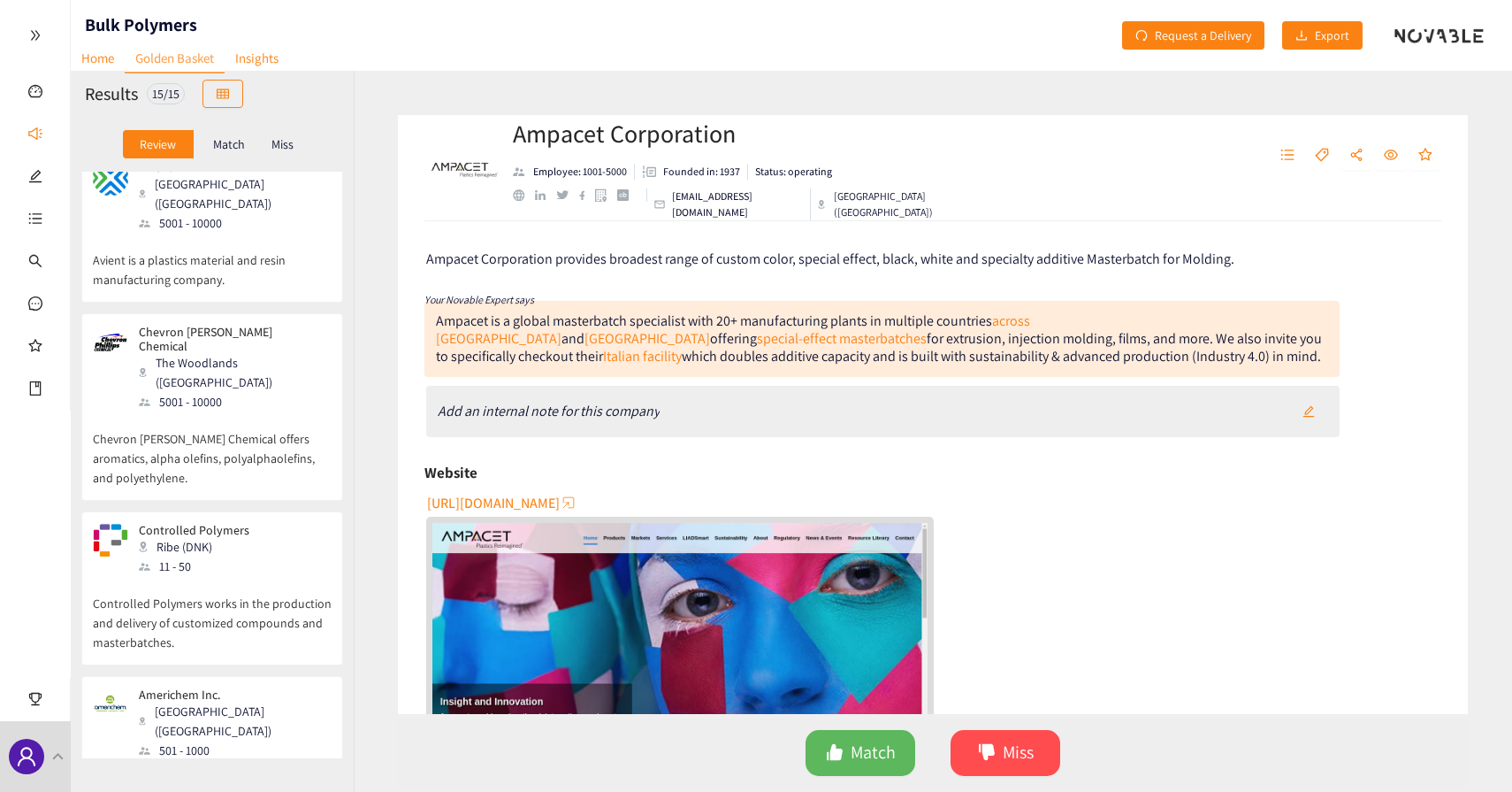
click at [202, 523] on p "Controlled Polymers" at bounding box center [194, 529] width 111 height 14
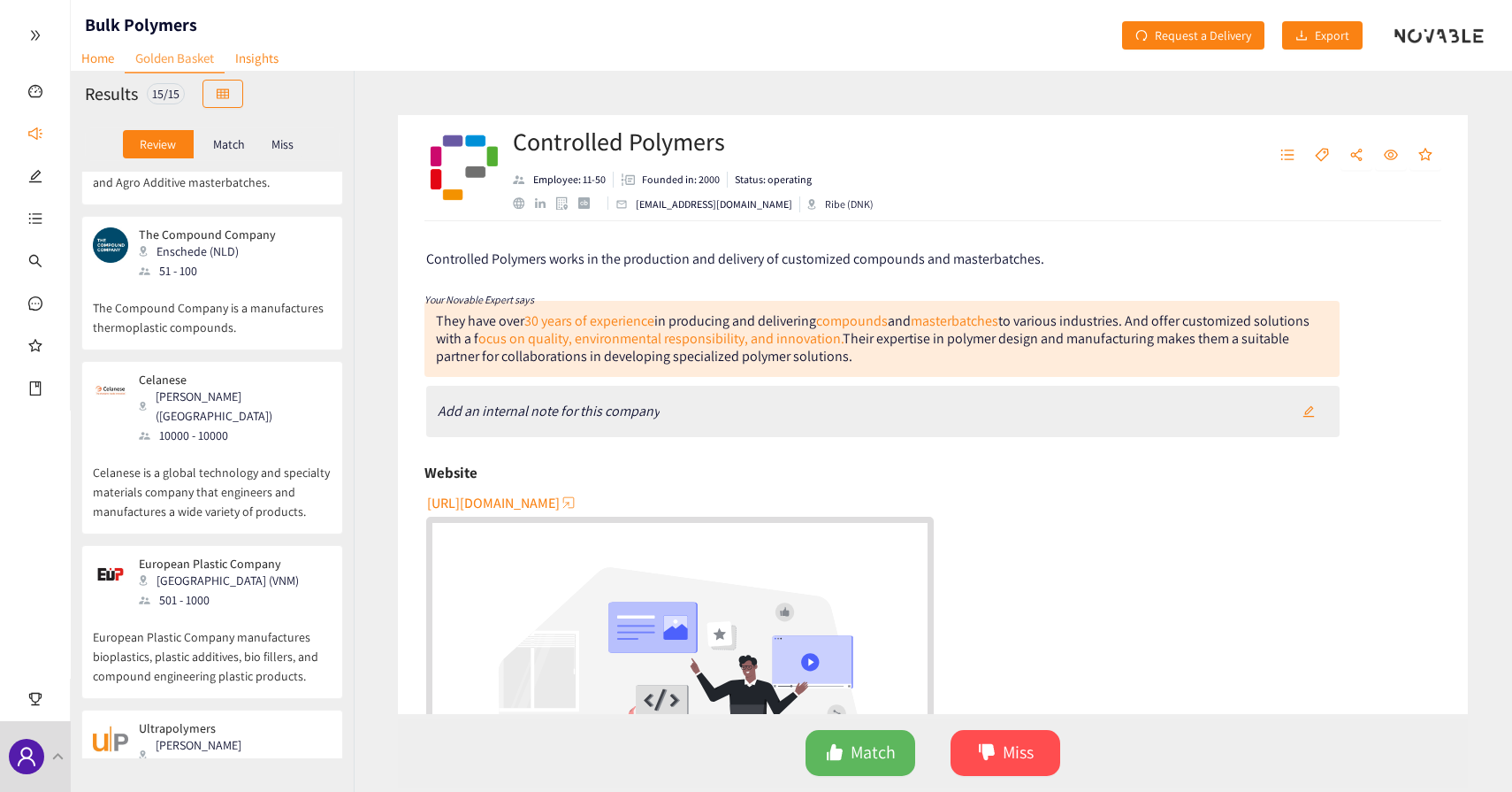
scroll to position [1479, 0]
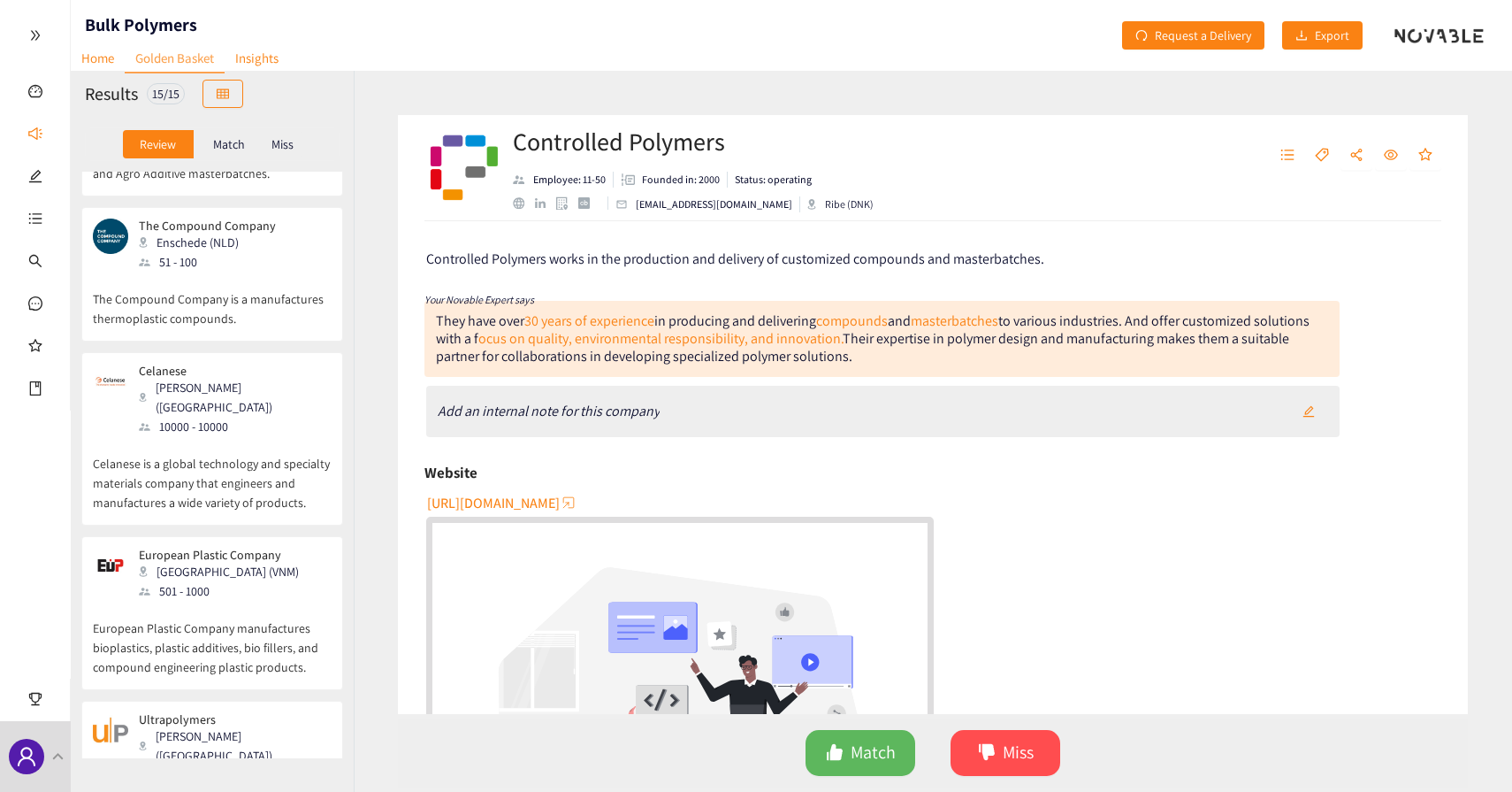
click at [235, 712] on div "Ultrapolymers Lommel (BEL) 101 - 250" at bounding box center [212, 748] width 239 height 73
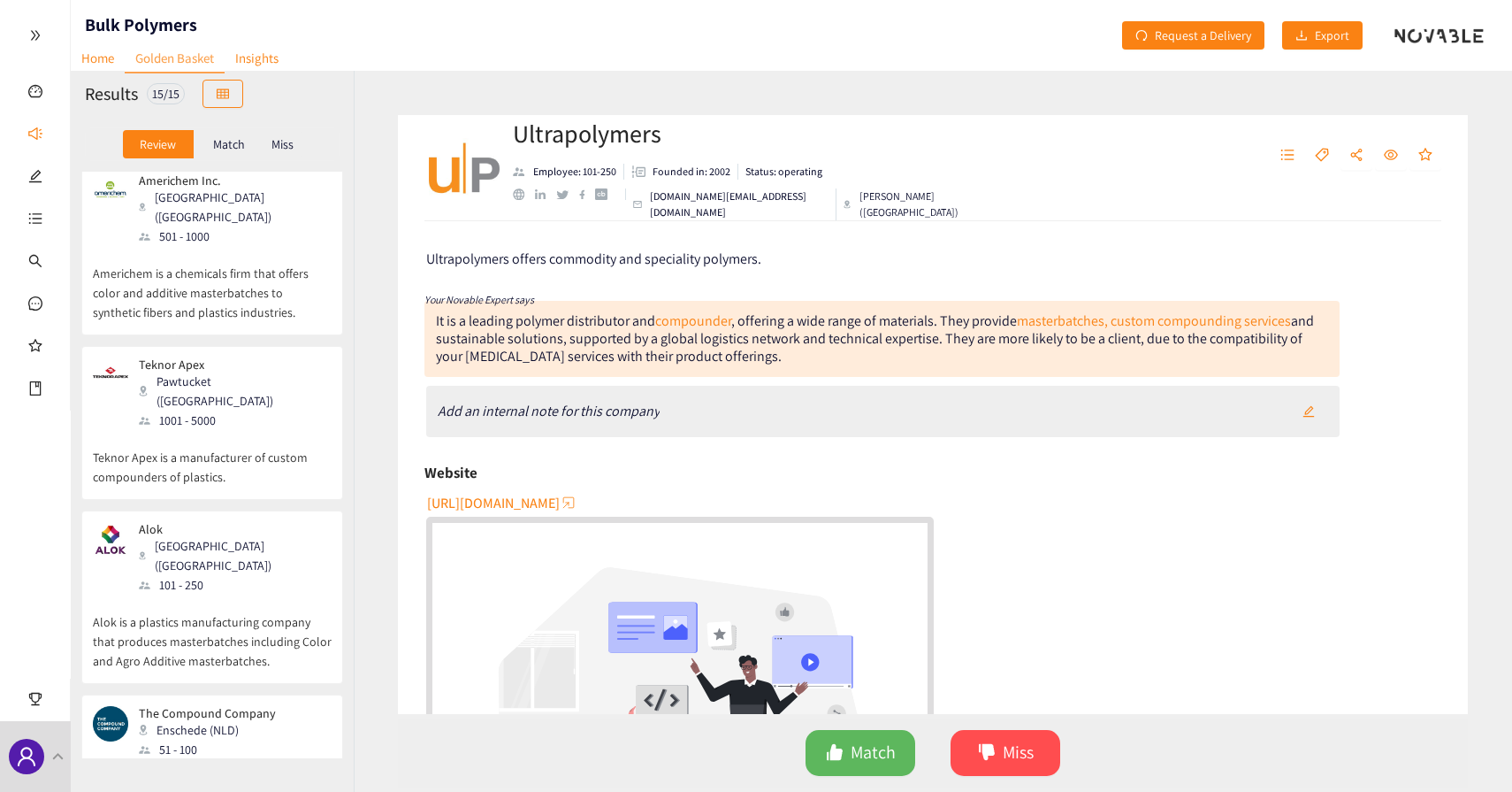
scroll to position [0, 0]
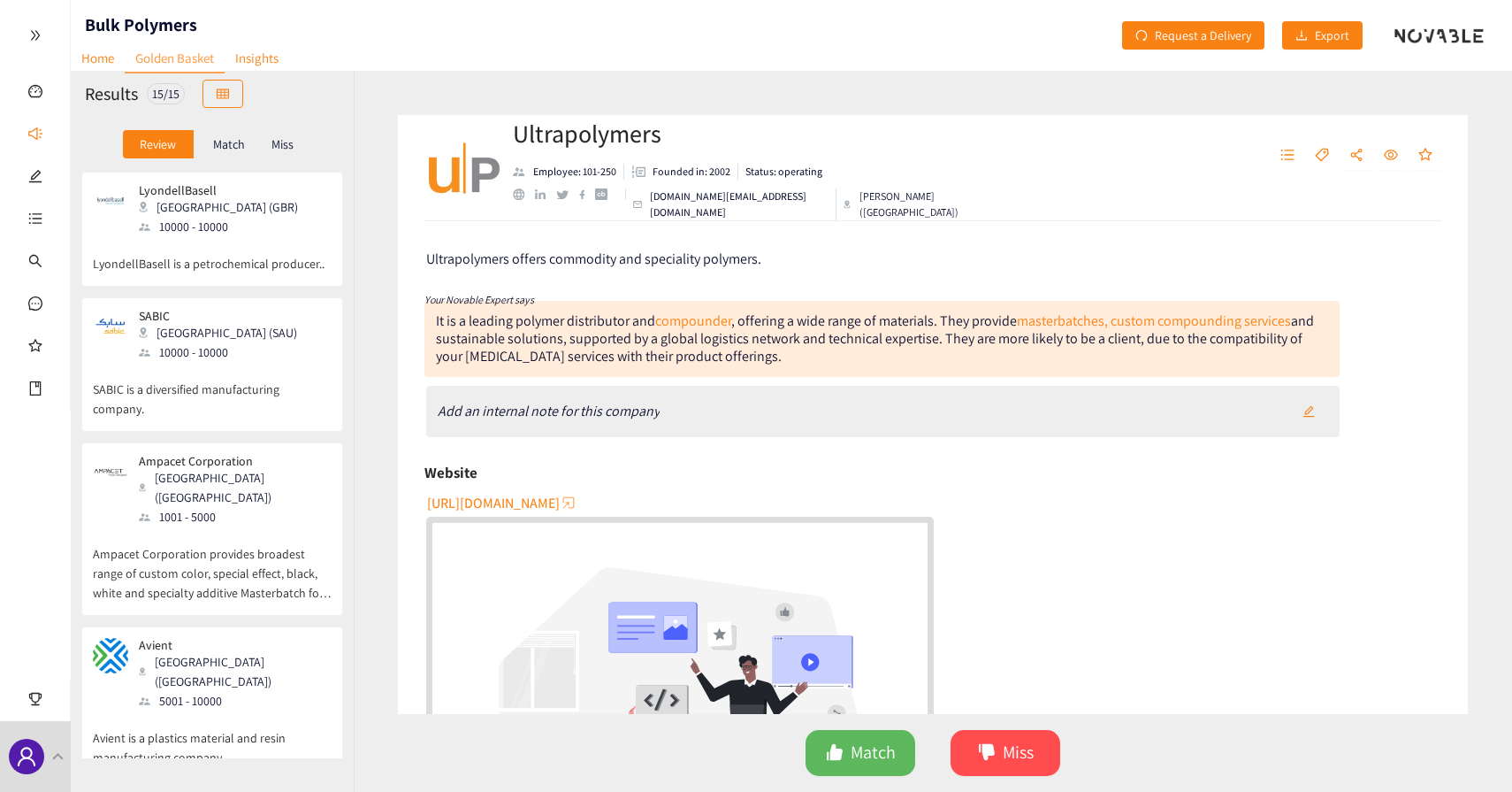
click at [231, 253] on p "LyondellBasell is a petrochemical producer.." at bounding box center [212, 254] width 239 height 37
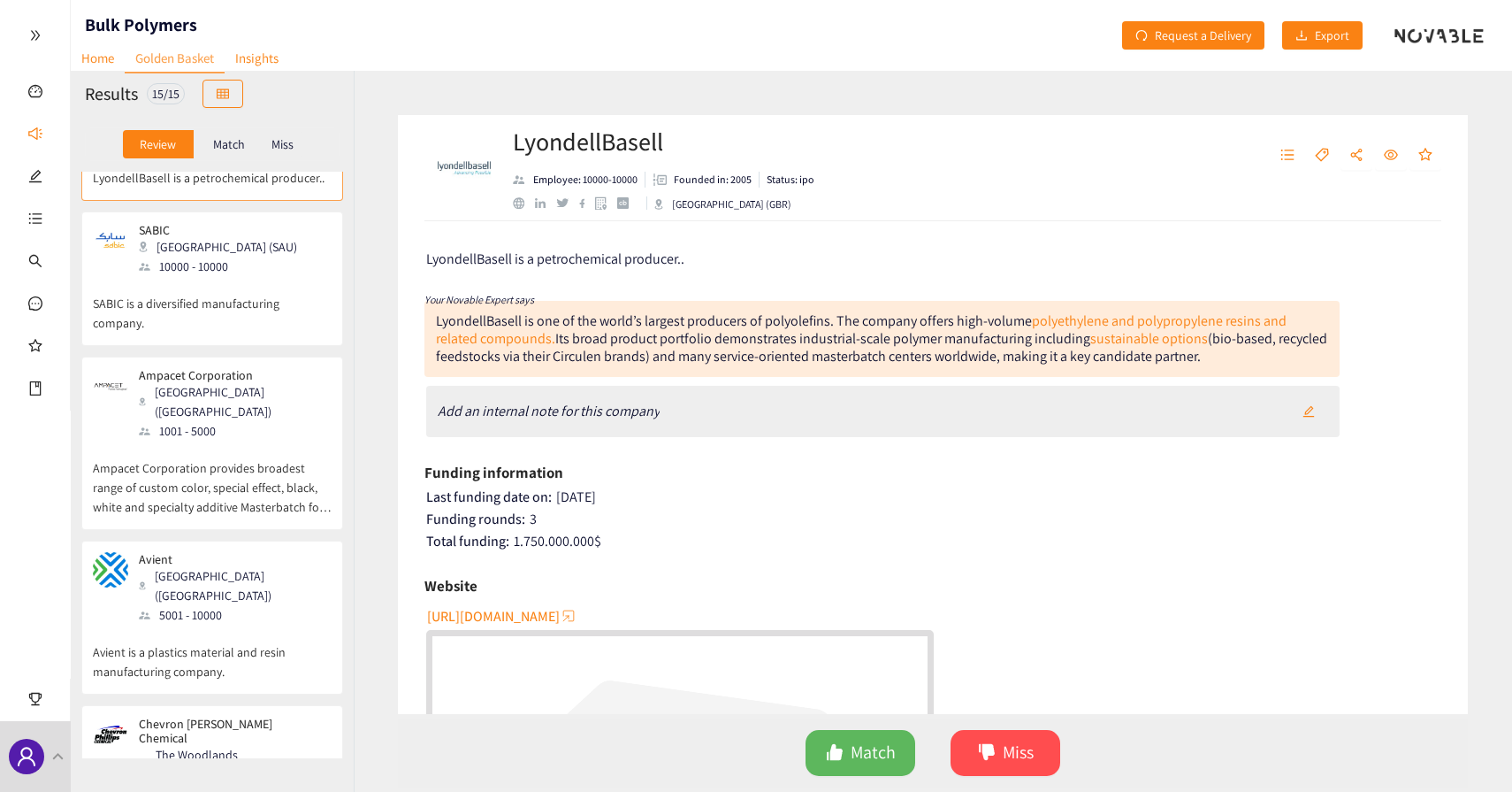
scroll to position [96, 0]
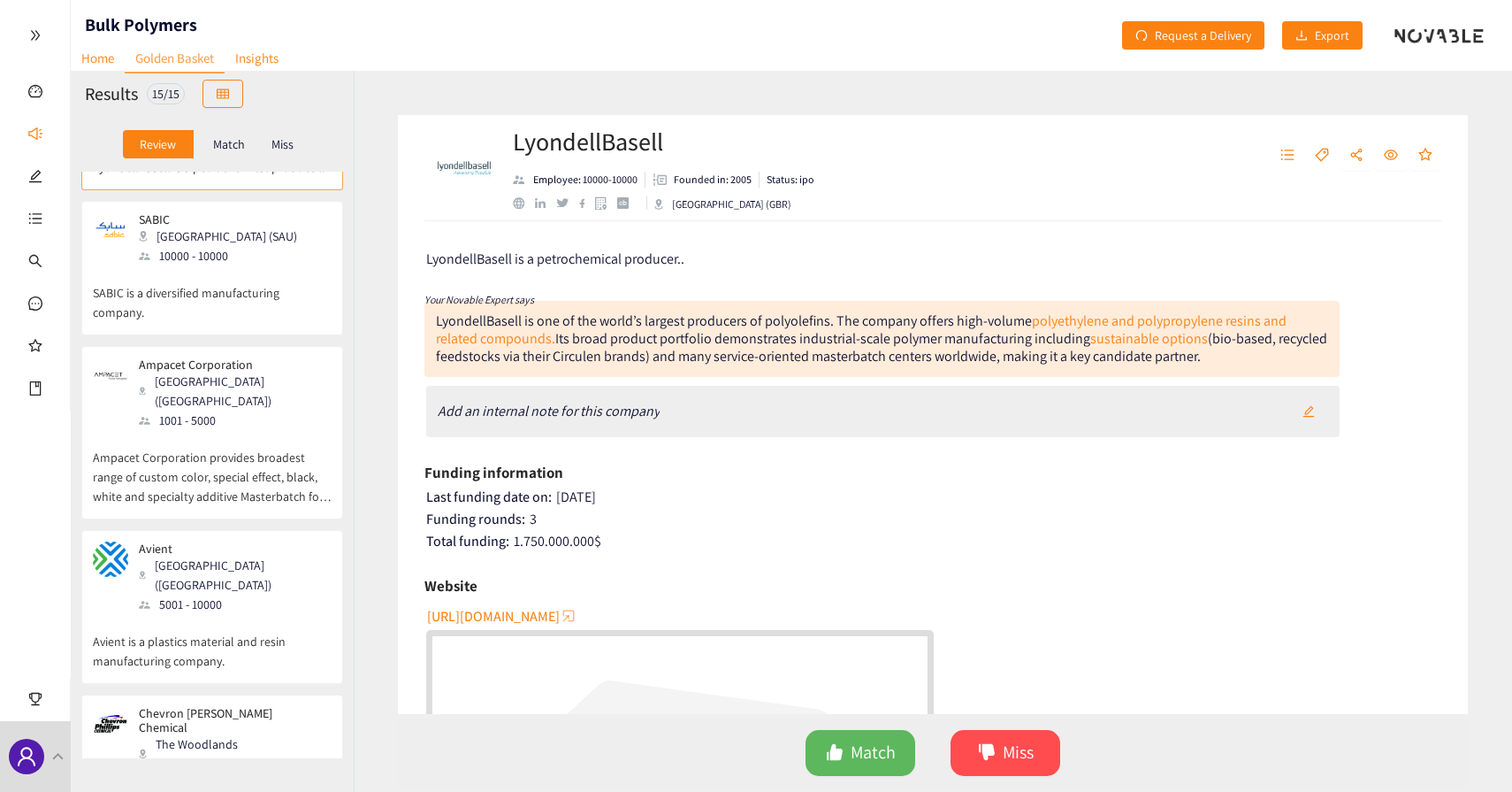
click at [248, 373] on div "Tarrytown (USA)" at bounding box center [234, 390] width 191 height 39
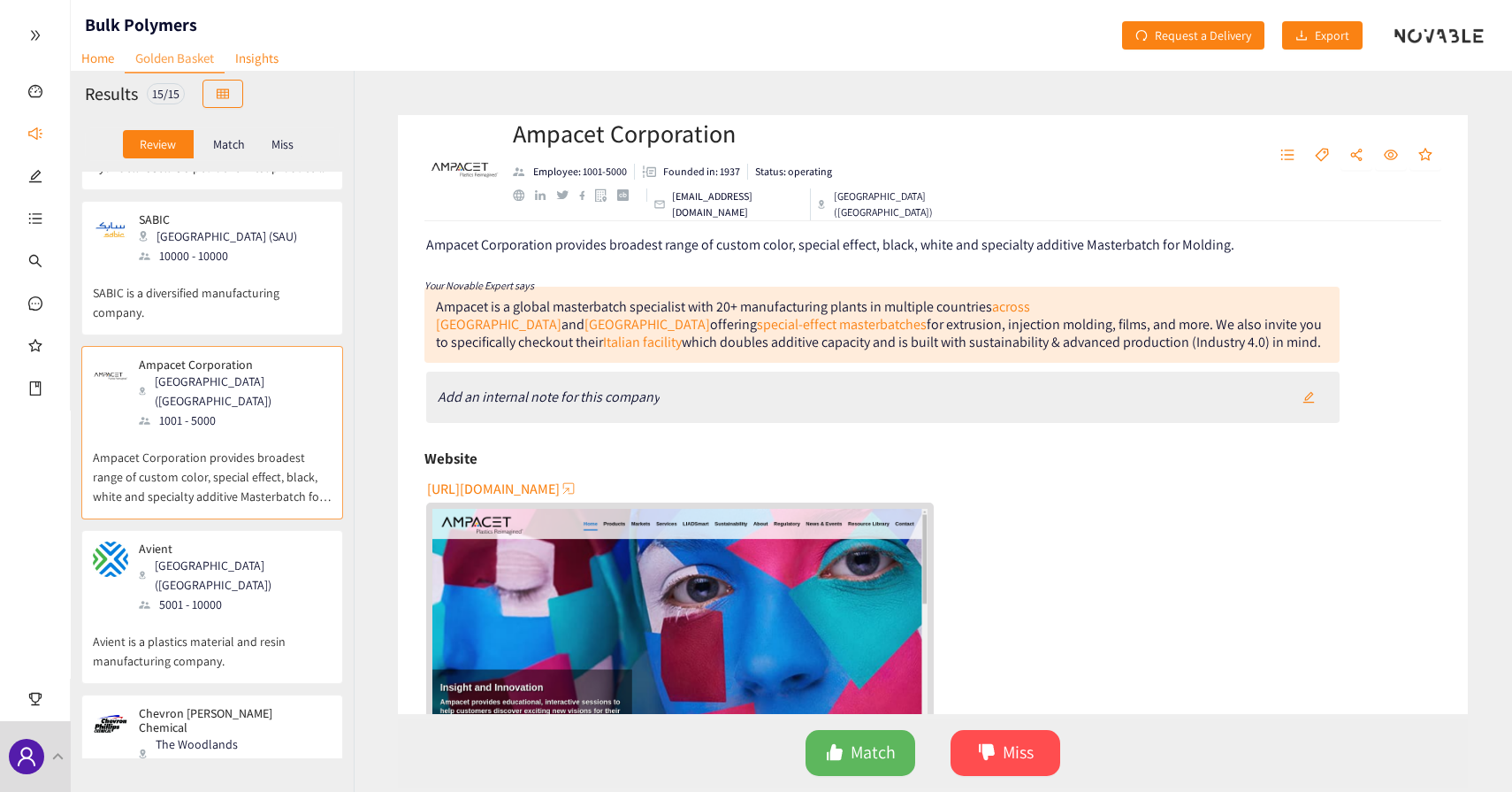
scroll to position [0, 0]
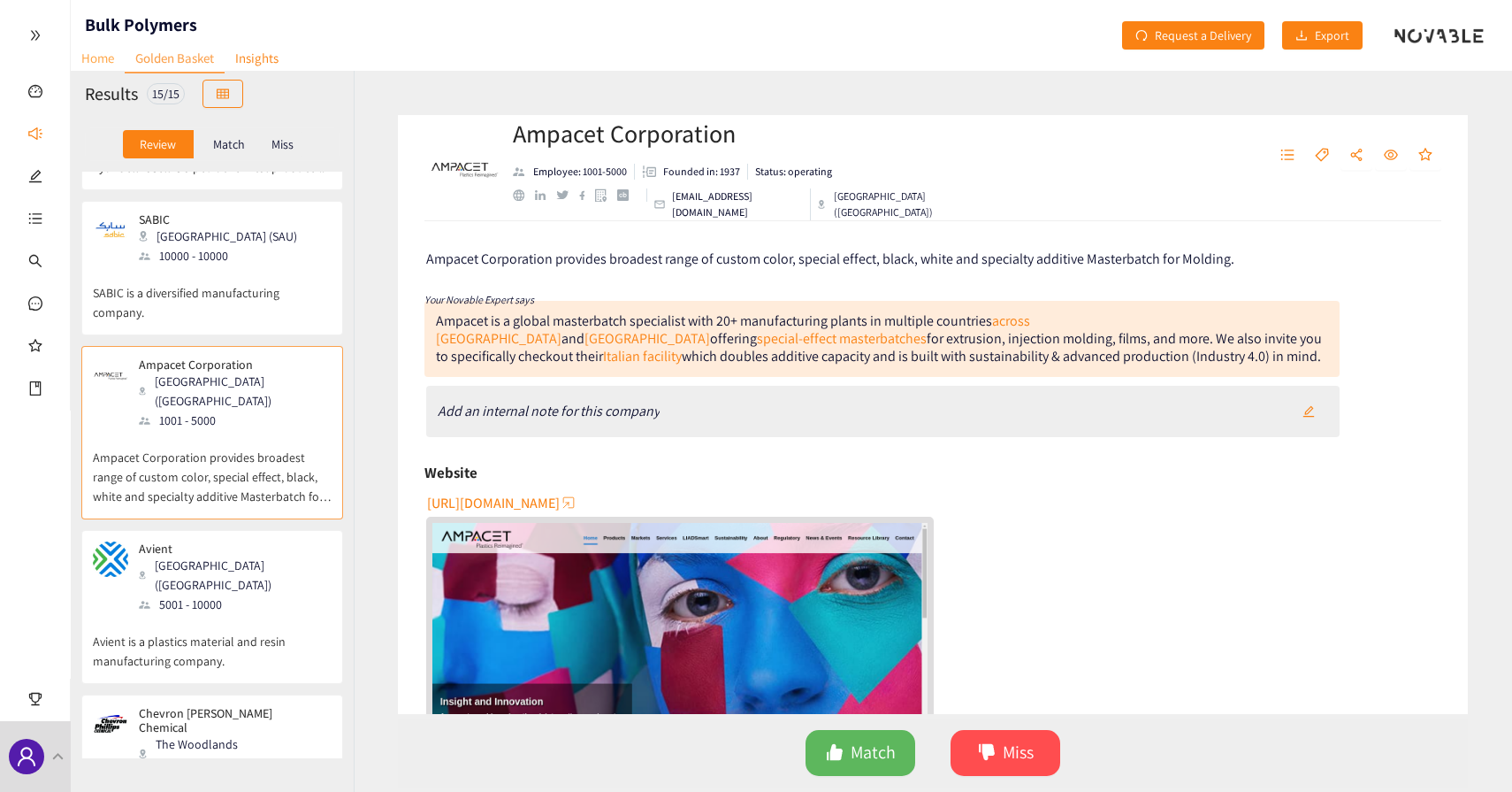
click at [110, 66] on link "Home" at bounding box center [97, 58] width 54 height 27
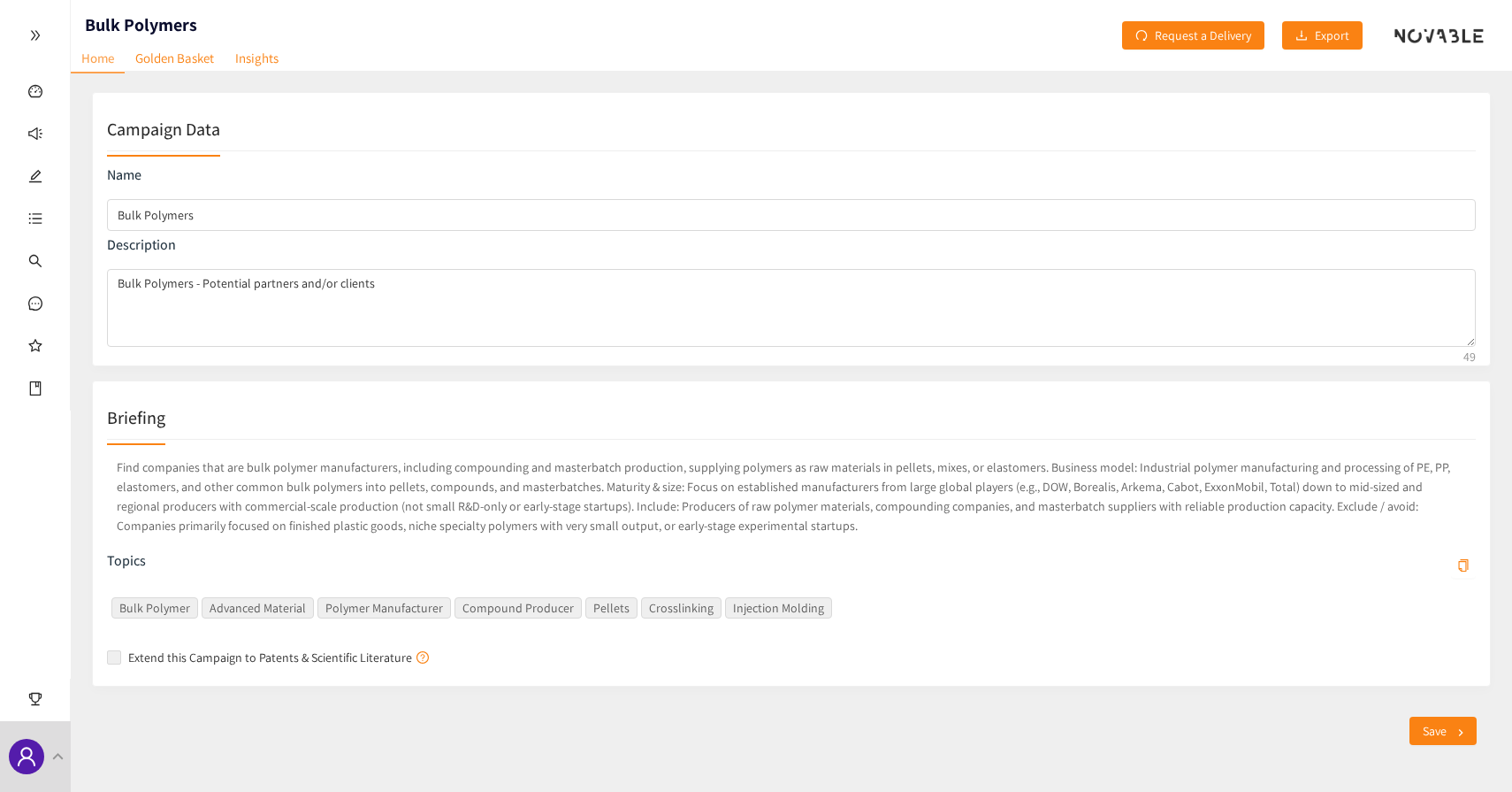
click at [713, 488] on p "Find companies that are bulk polymer manufacturers, including compounding and m…" at bounding box center [791, 496] width 1369 height 85
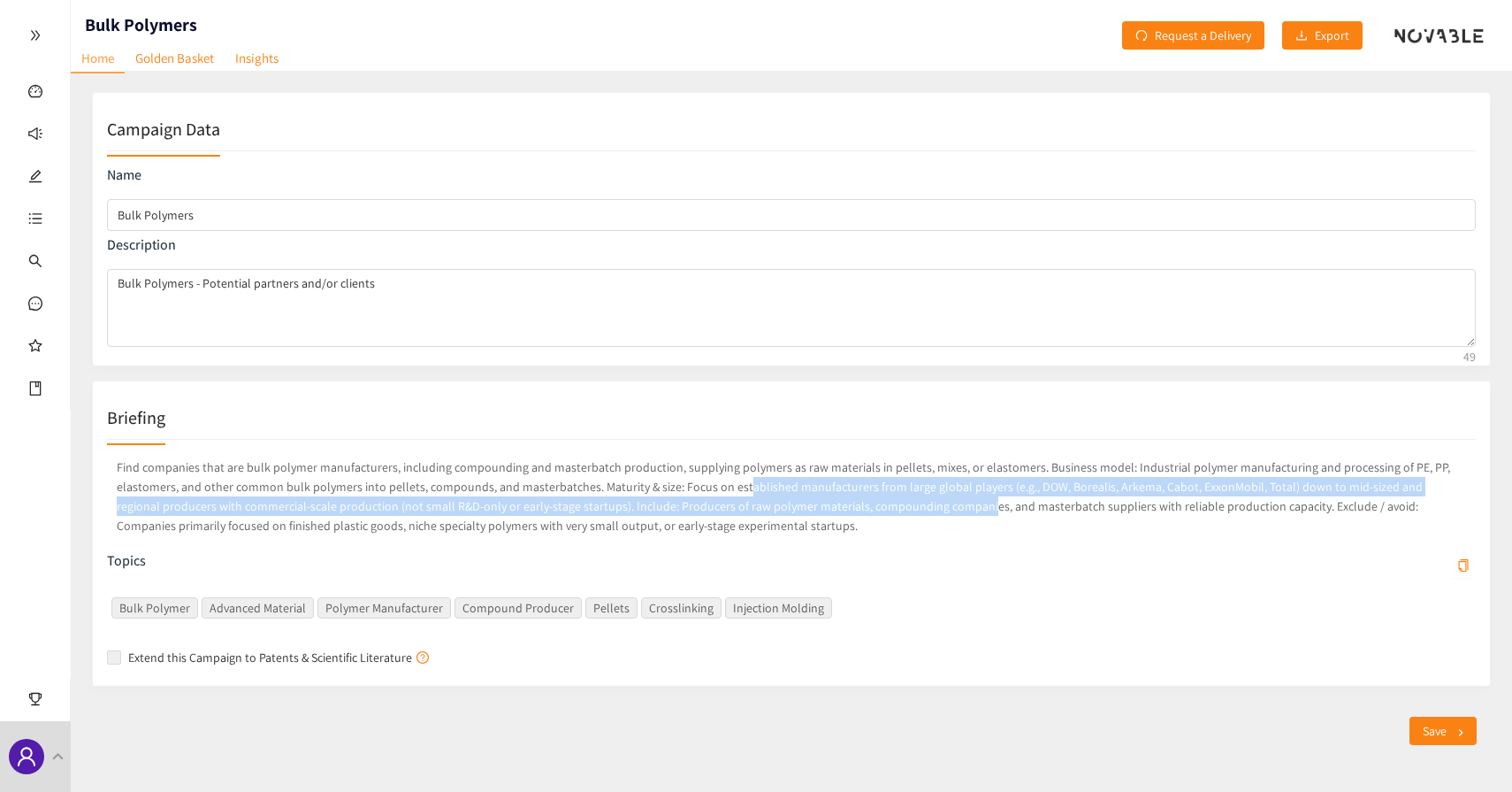
drag, startPoint x: 733, startPoint y: 488, endPoint x: 926, endPoint y: 501, distance: 193.4
click at [926, 501] on p "Find companies that are bulk polymer manufacturers, including compounding and m…" at bounding box center [791, 496] width 1369 height 85
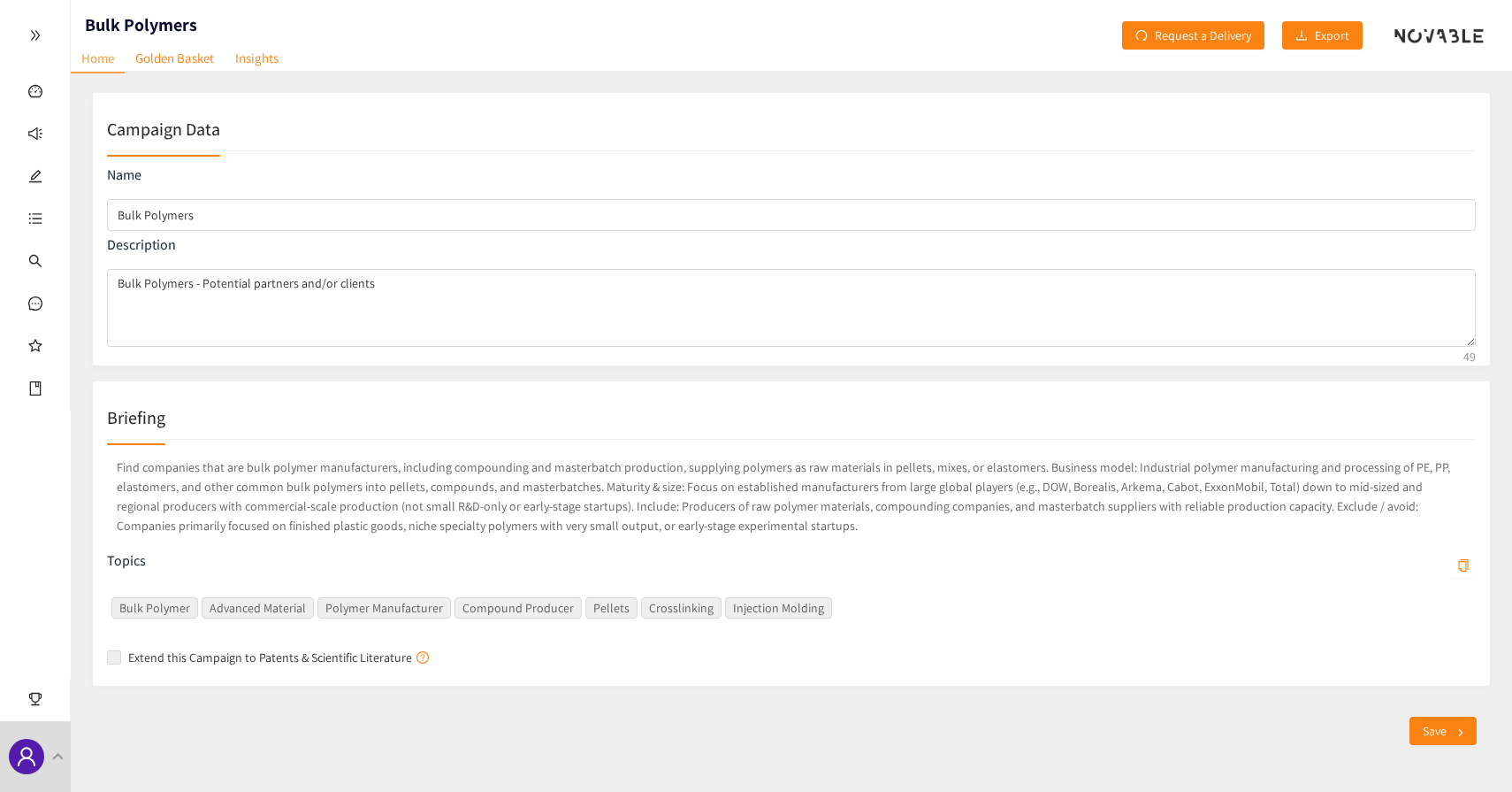
click at [413, 500] on p "Find companies that are bulk polymer manufacturers, including compounding and m…" at bounding box center [791, 496] width 1369 height 85
drag, startPoint x: 352, startPoint y: 503, endPoint x: 573, endPoint y: 507, distance: 221.0
click at [573, 507] on p "Find companies that are bulk polymer manufacturers, including compounding and m…" at bounding box center [791, 496] width 1369 height 85
click at [561, 507] on p "Find companies that are bulk polymer manufacturers, including compounding and m…" at bounding box center [791, 496] width 1369 height 85
click at [51, 90] on link "Dashboard" at bounding box center [80, 92] width 59 height 16
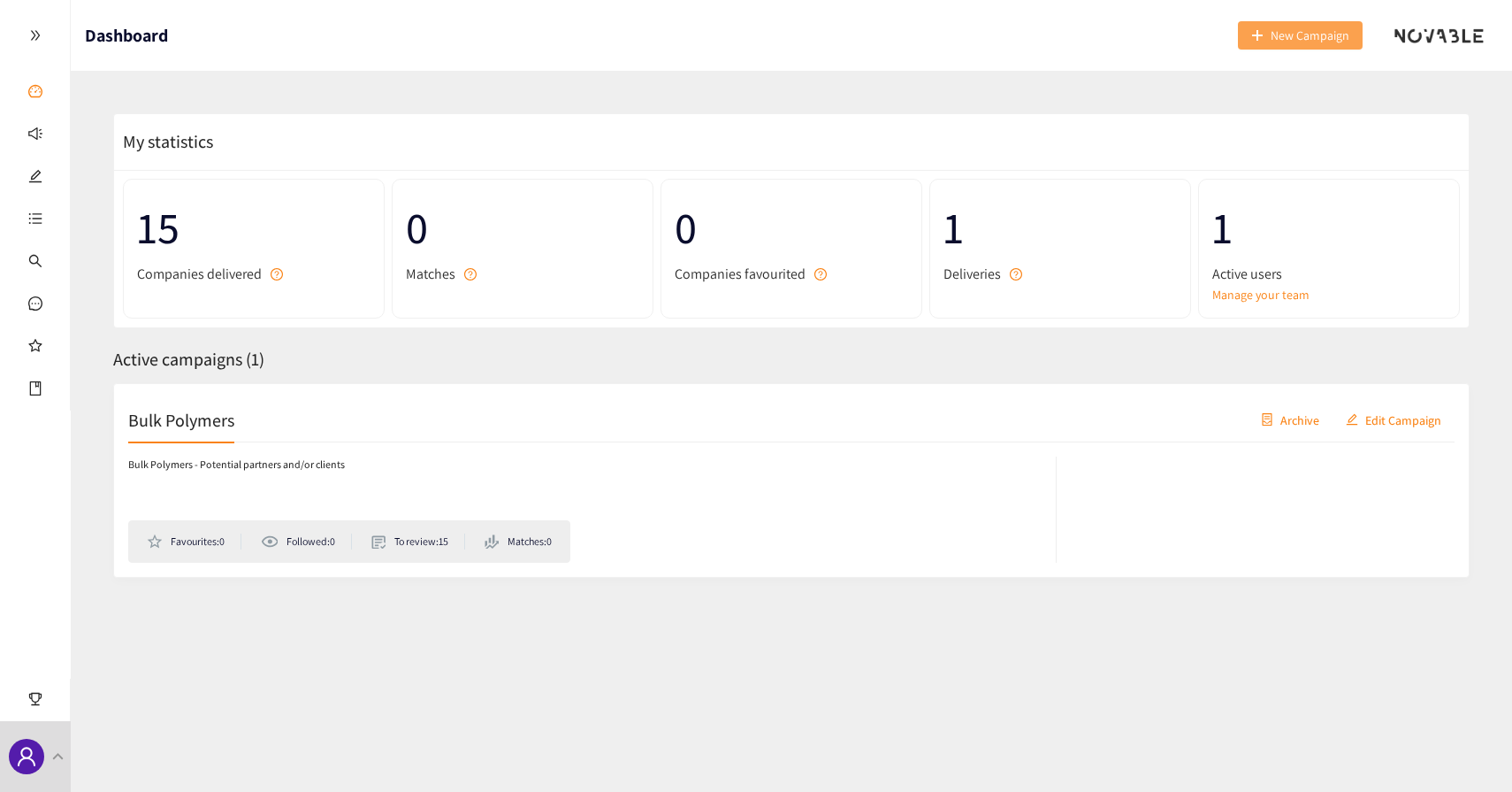
click at [1284, 39] on span "New Campaign" at bounding box center [1310, 35] width 78 height 20
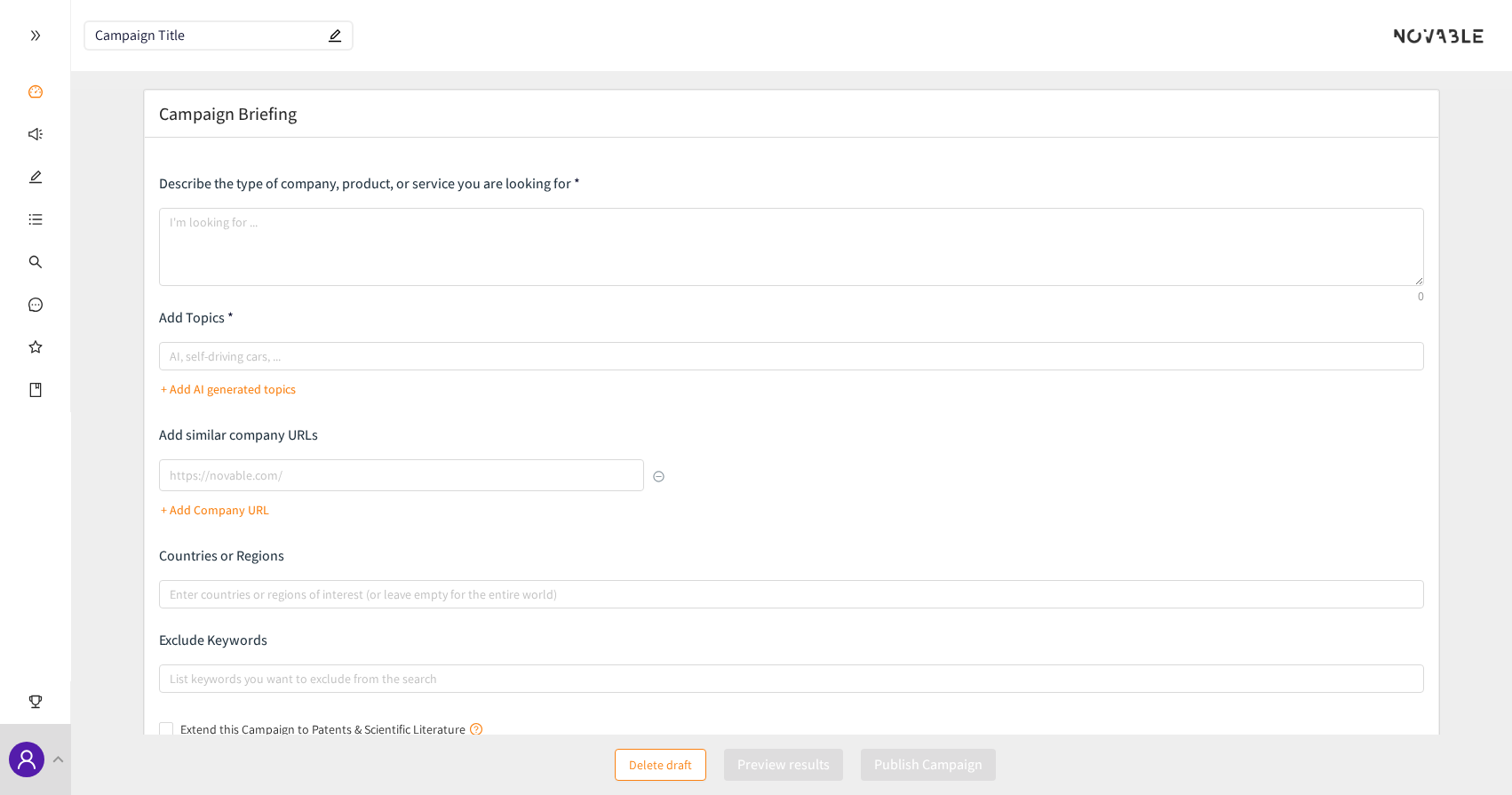
click at [25, 40] on div at bounding box center [35, 35] width 70 height 71
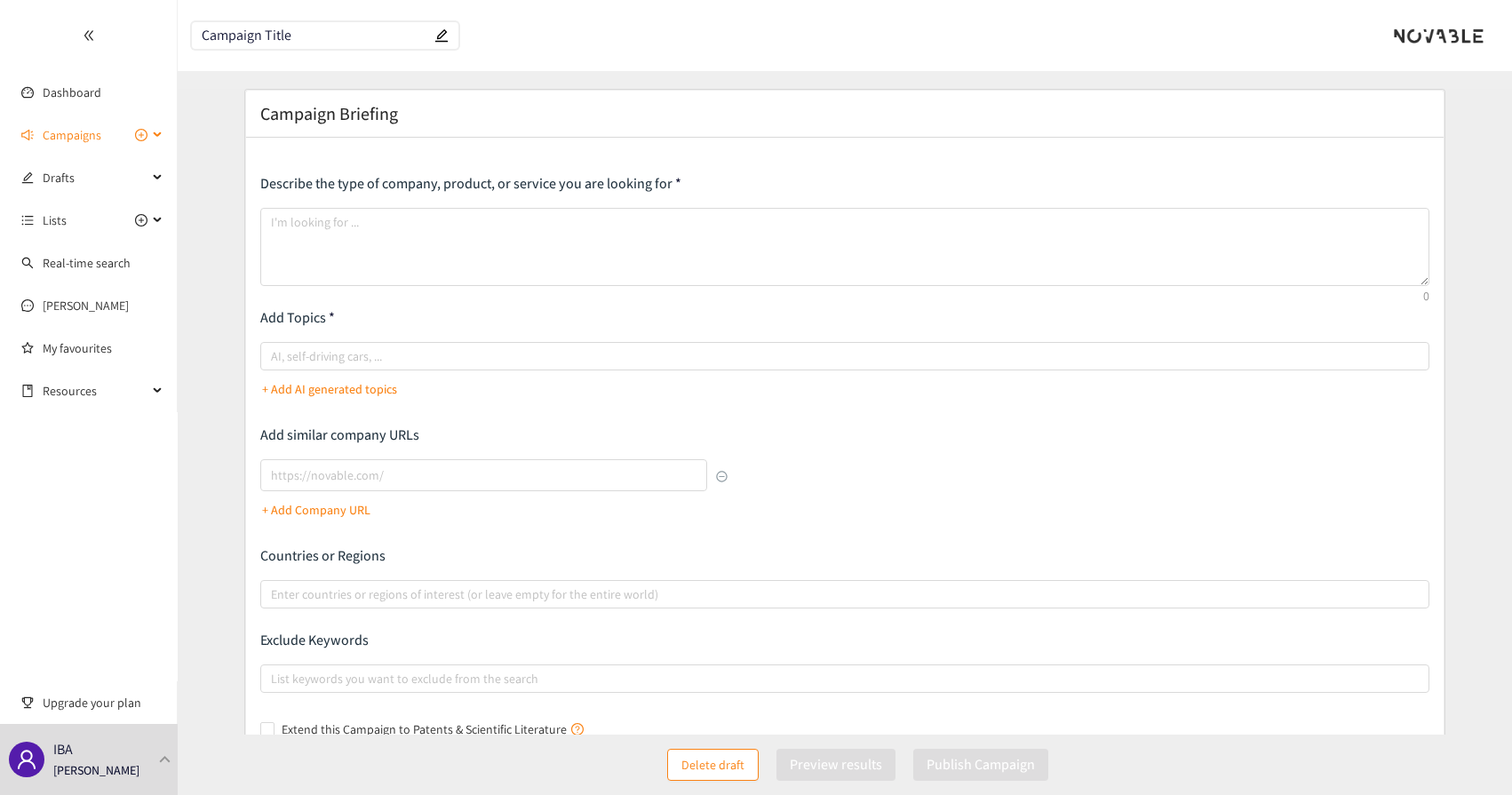
click at [77, 131] on span "Campaigns" at bounding box center [72, 135] width 59 height 35
click at [80, 178] on link "Bulk Polymers" at bounding box center [81, 177] width 76 height 16
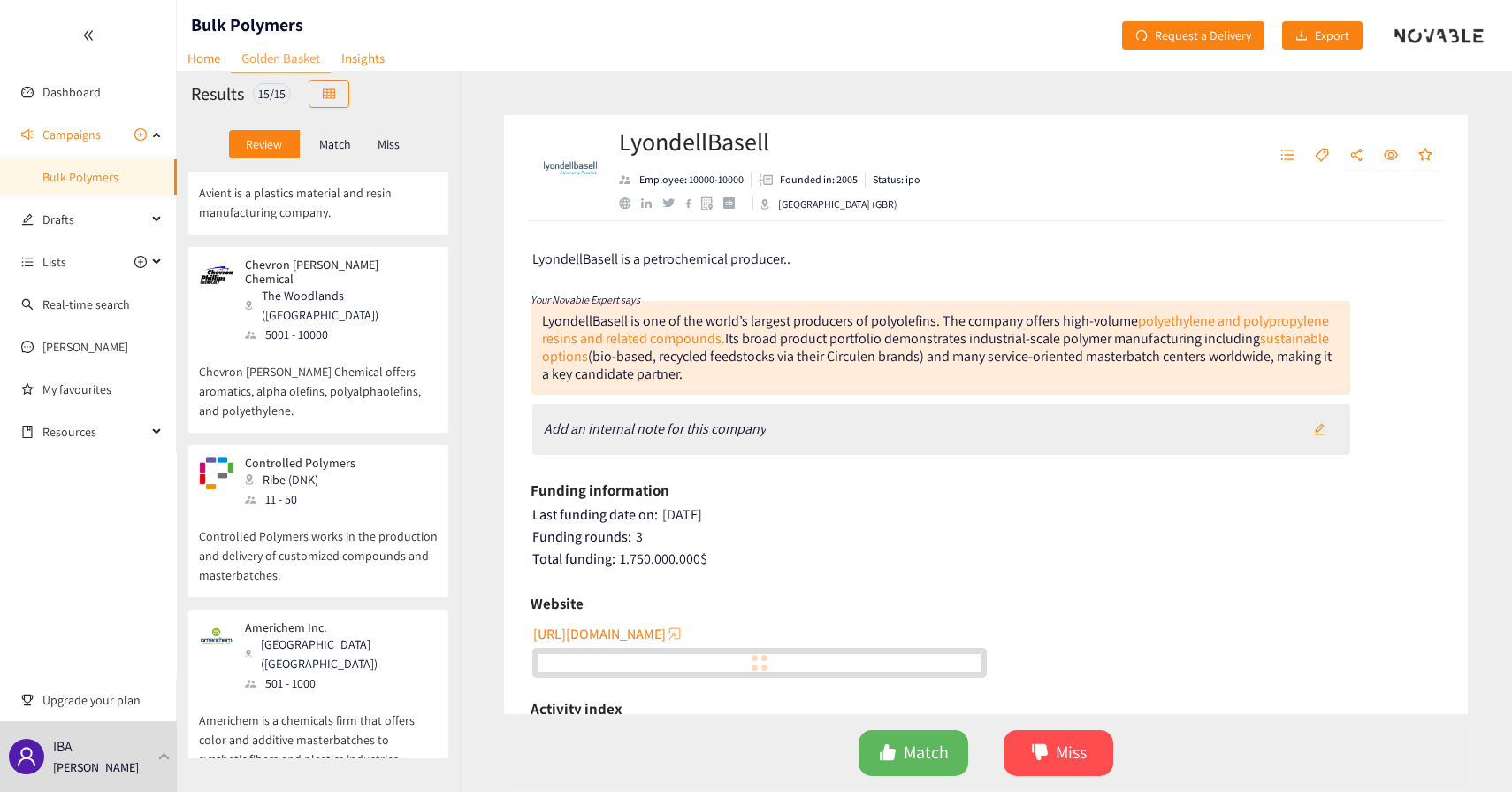
scroll to position [560, 0]
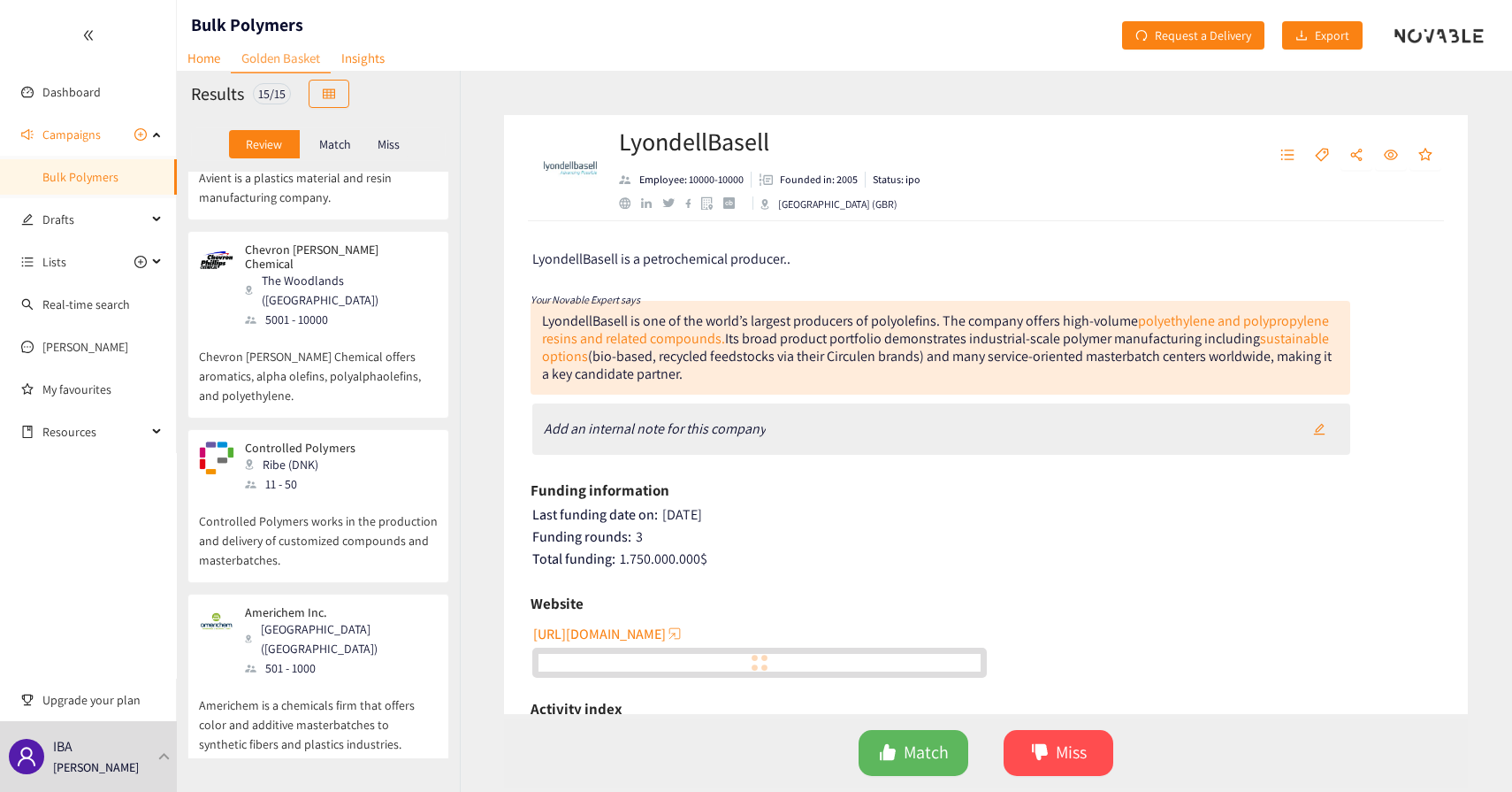
click at [265, 474] on div "11 - 50" at bounding box center [305, 484] width 121 height 20
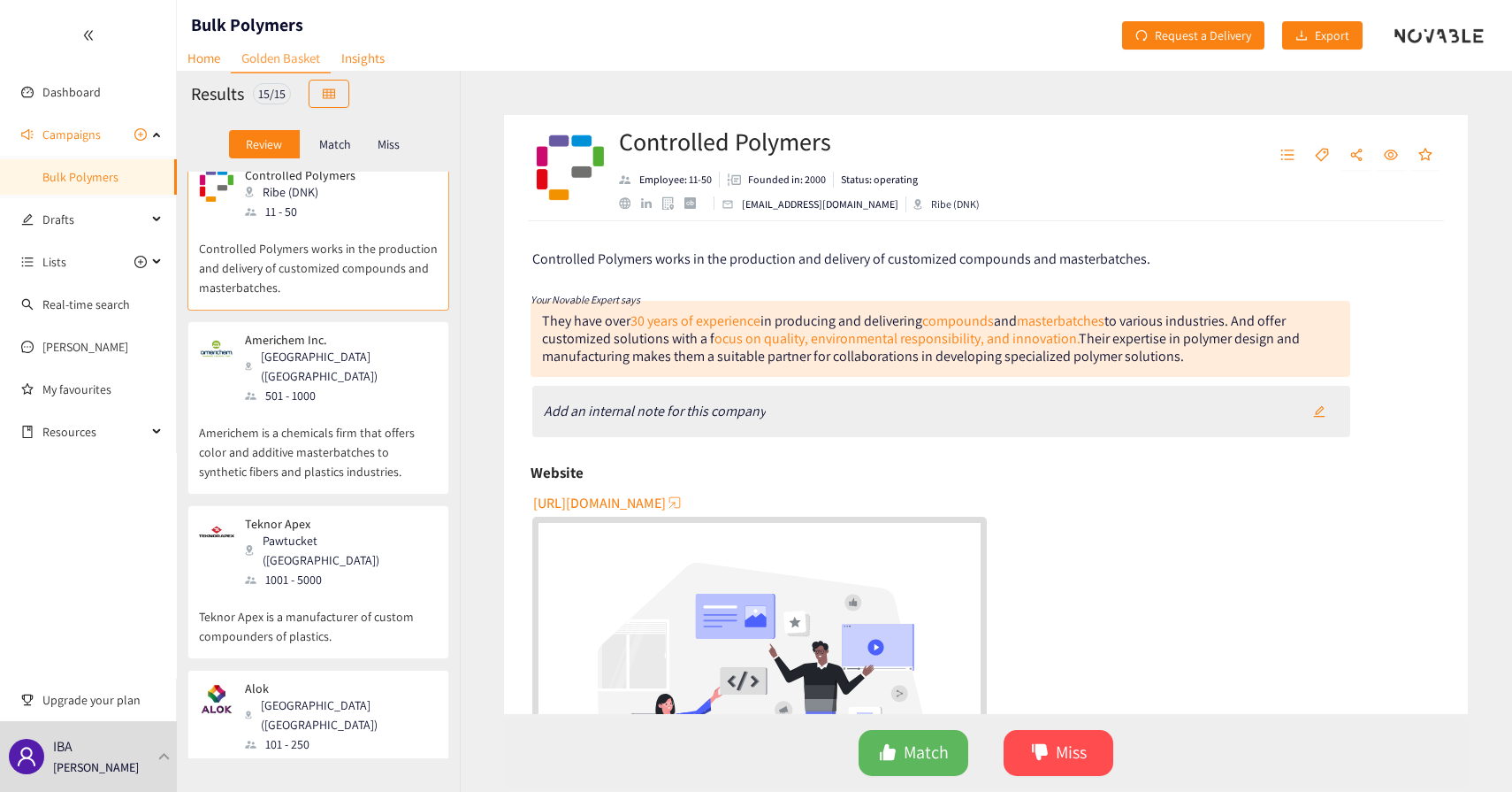
scroll to position [1070, 0]
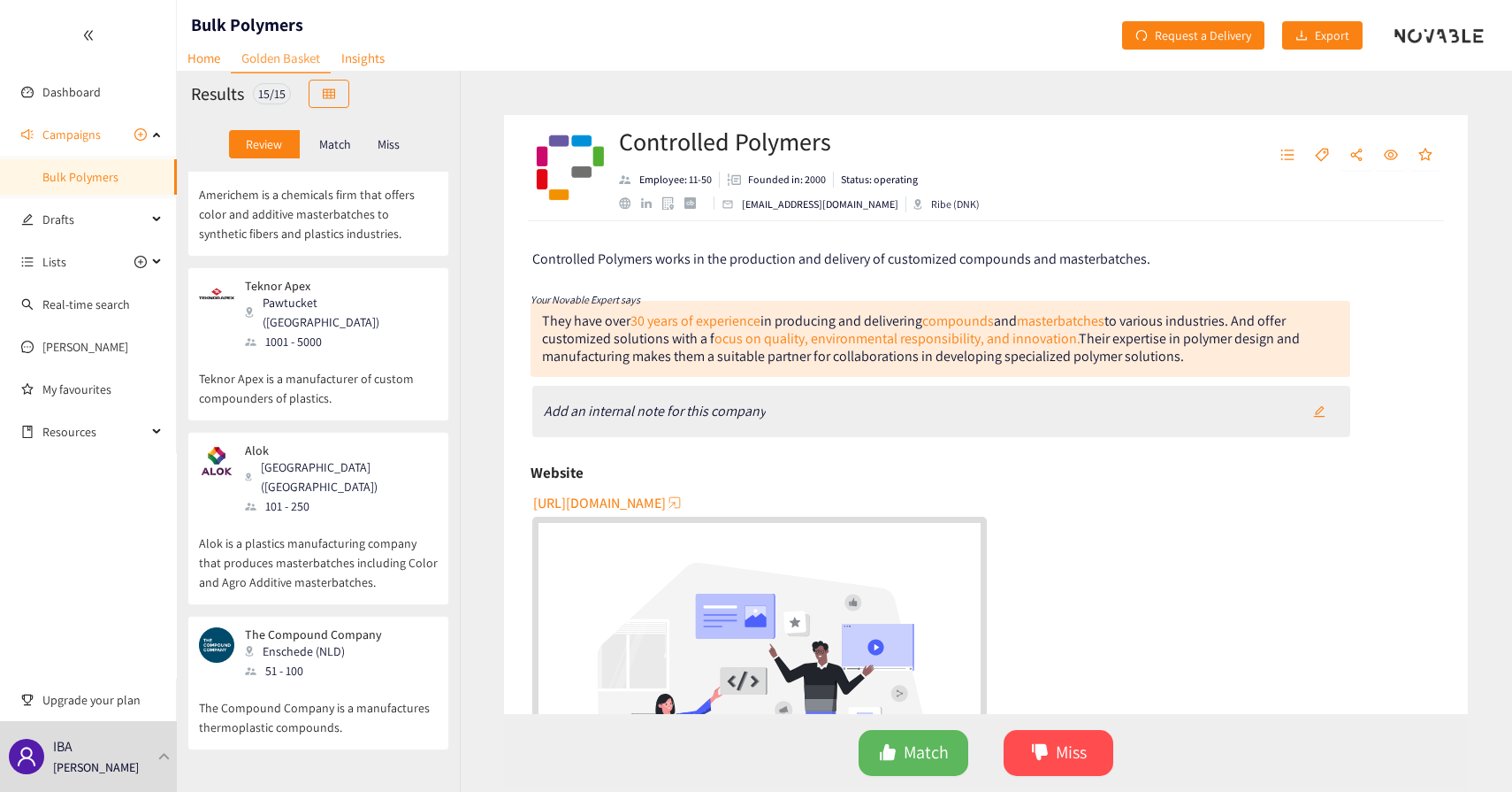
click at [611, 497] on span "https://www.conpol.com" at bounding box center [599, 502] width 132 height 22
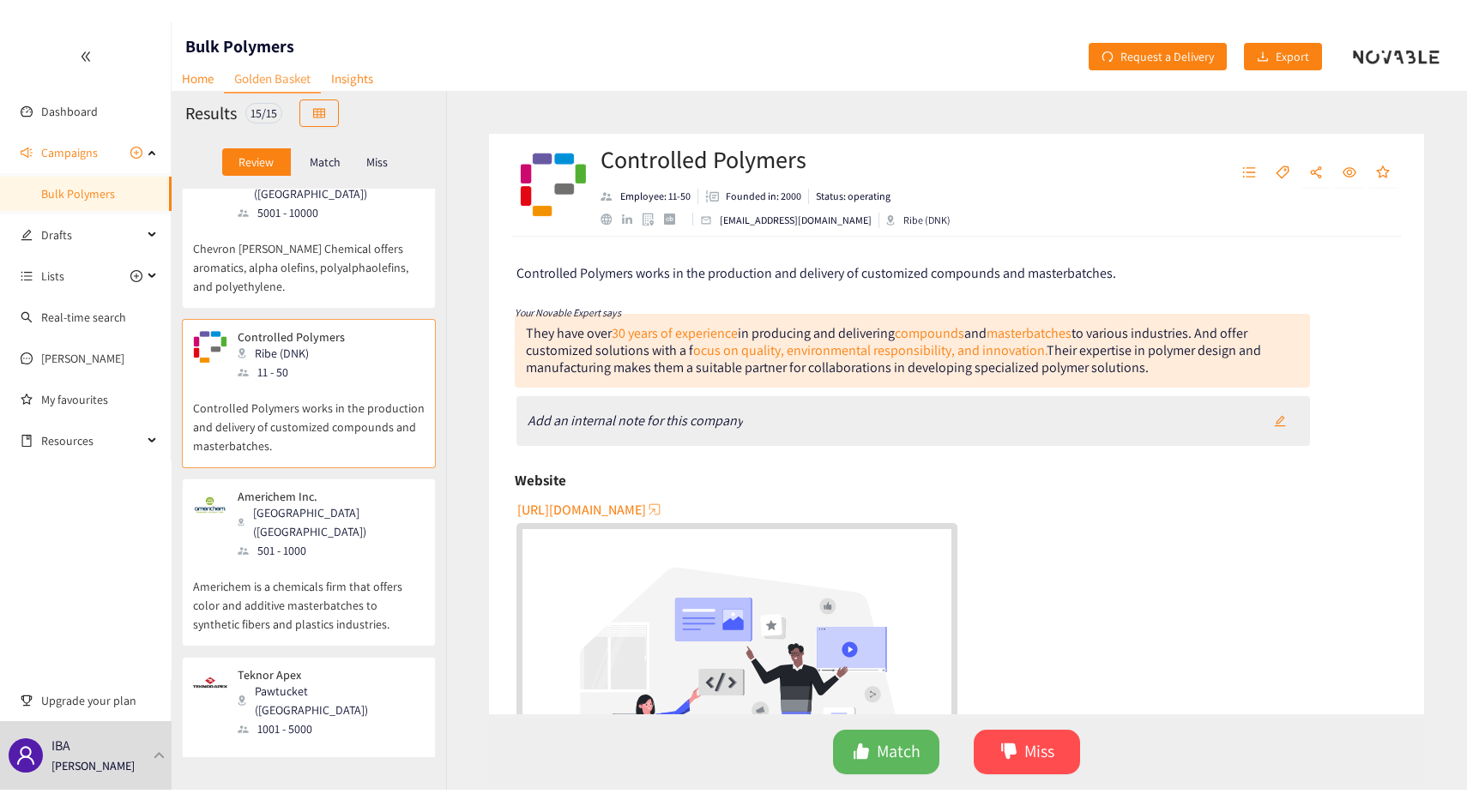
scroll to position [676, 0]
